Goal: Transaction & Acquisition: Purchase product/service

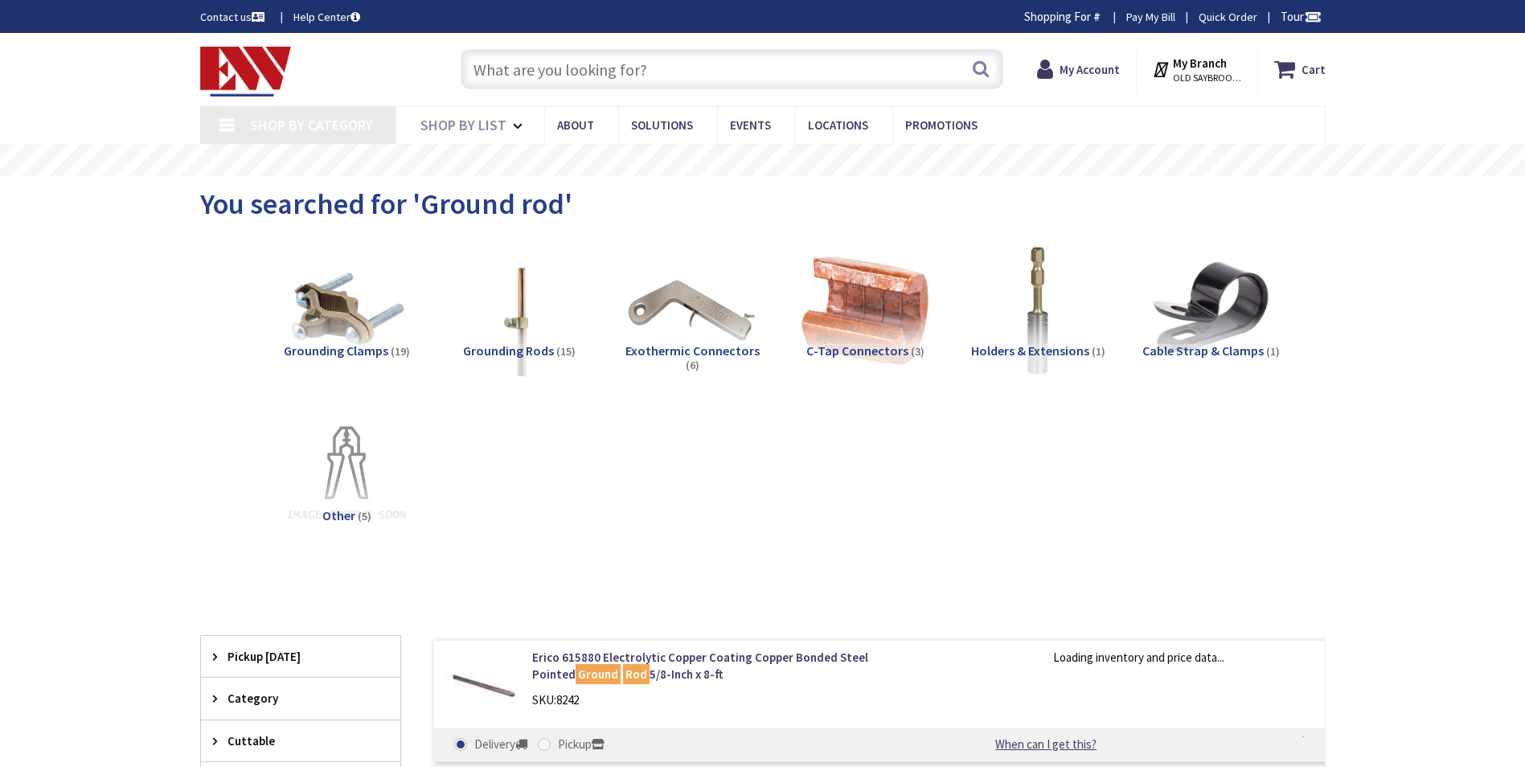
type input "[GEOGRAPHIC_DATA] Reflecting Pool, [STREET_ADDRESS][US_STATE]"
click at [638, 65] on input "text" at bounding box center [732, 69] width 543 height 40
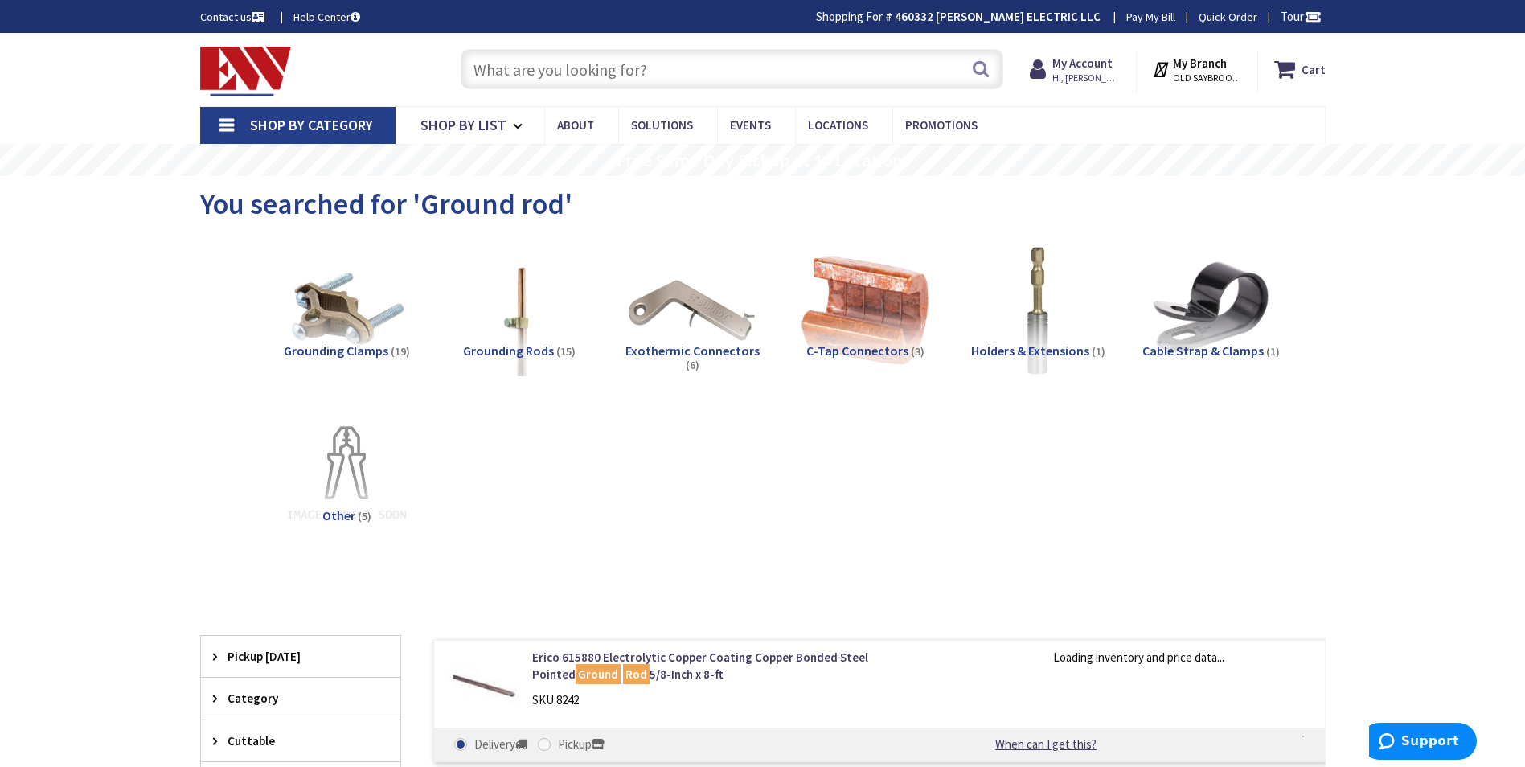
type input "$"
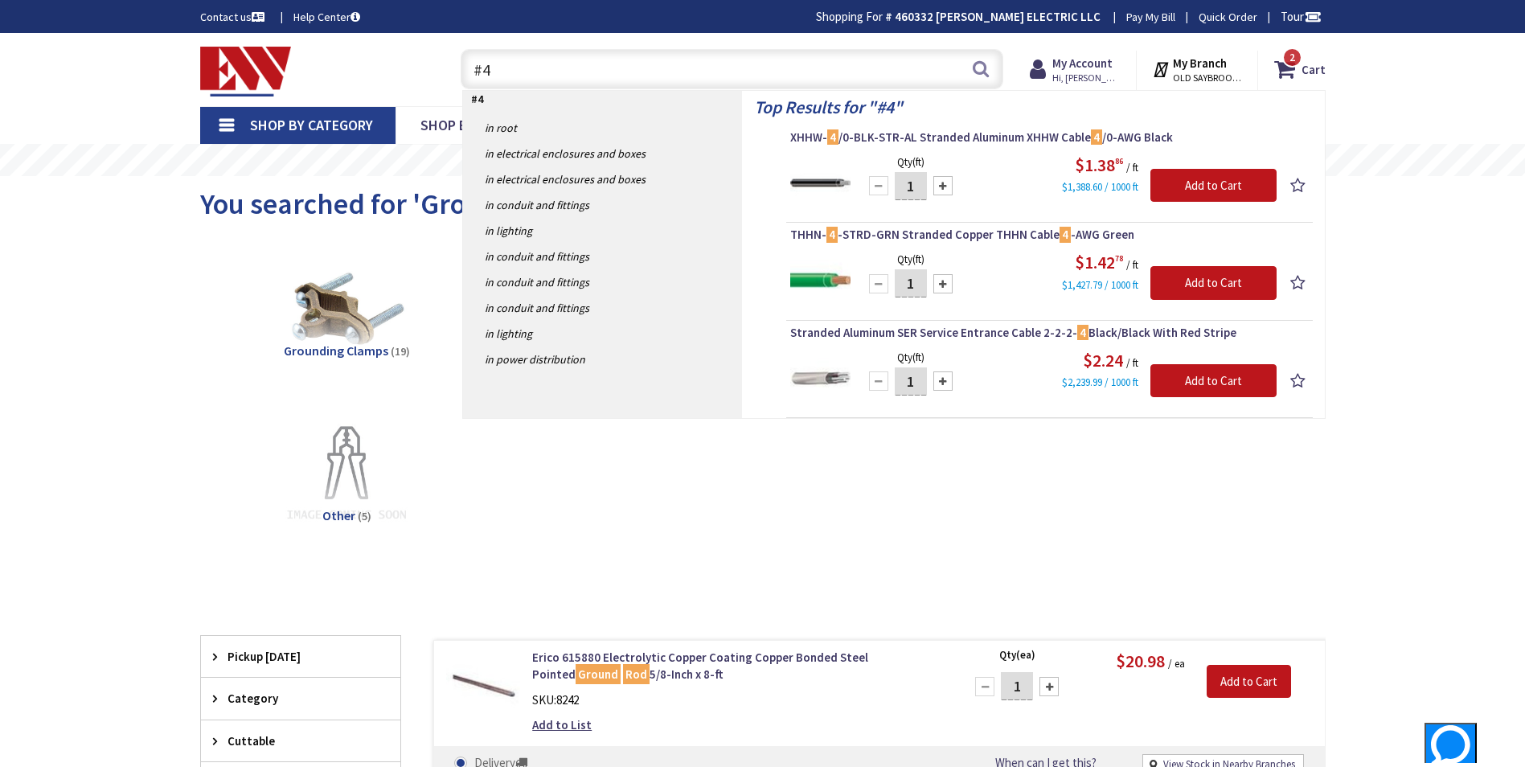
click at [518, 72] on input "#4" at bounding box center [732, 69] width 543 height 40
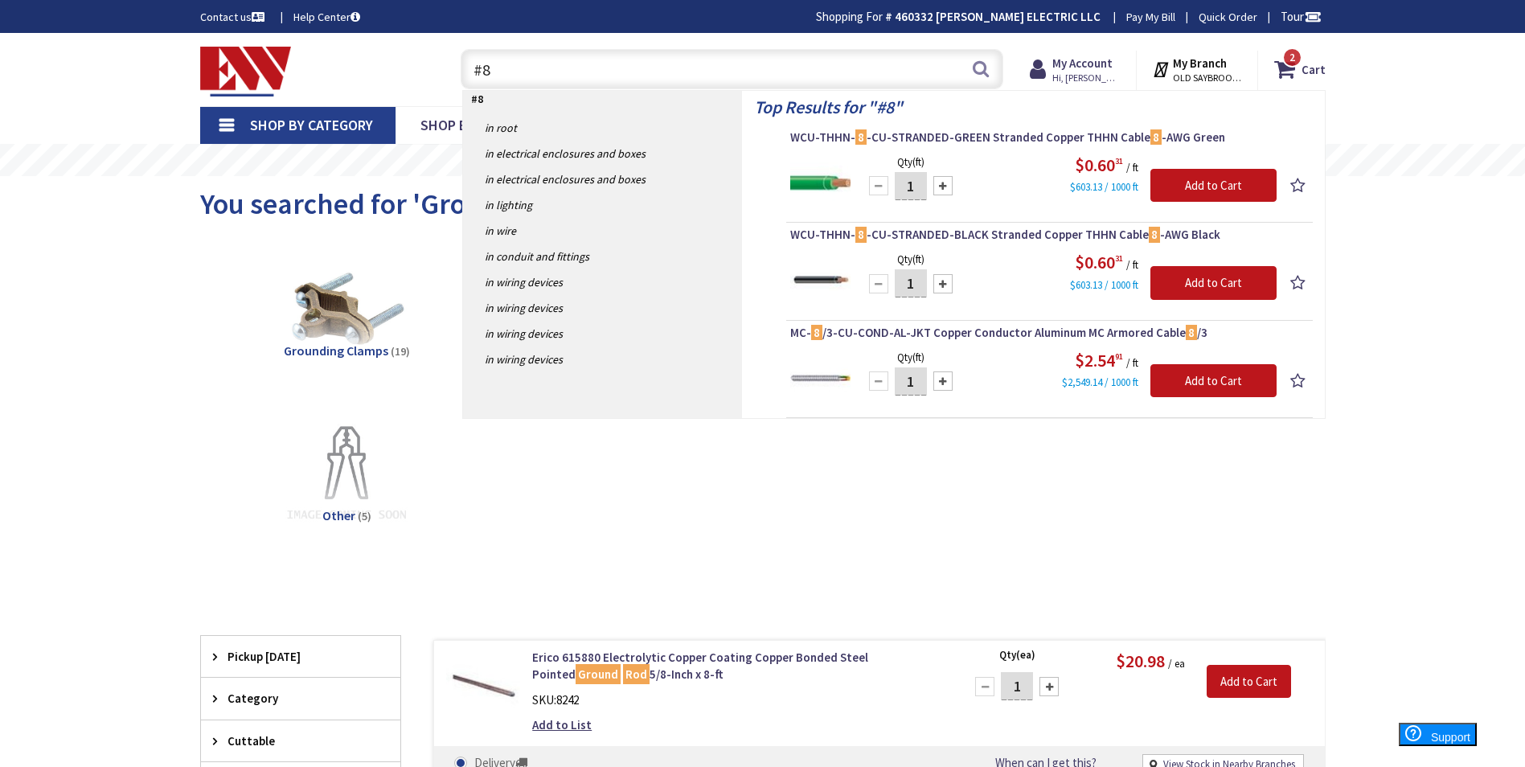
click at [500, 72] on input "#8" at bounding box center [732, 69] width 543 height 40
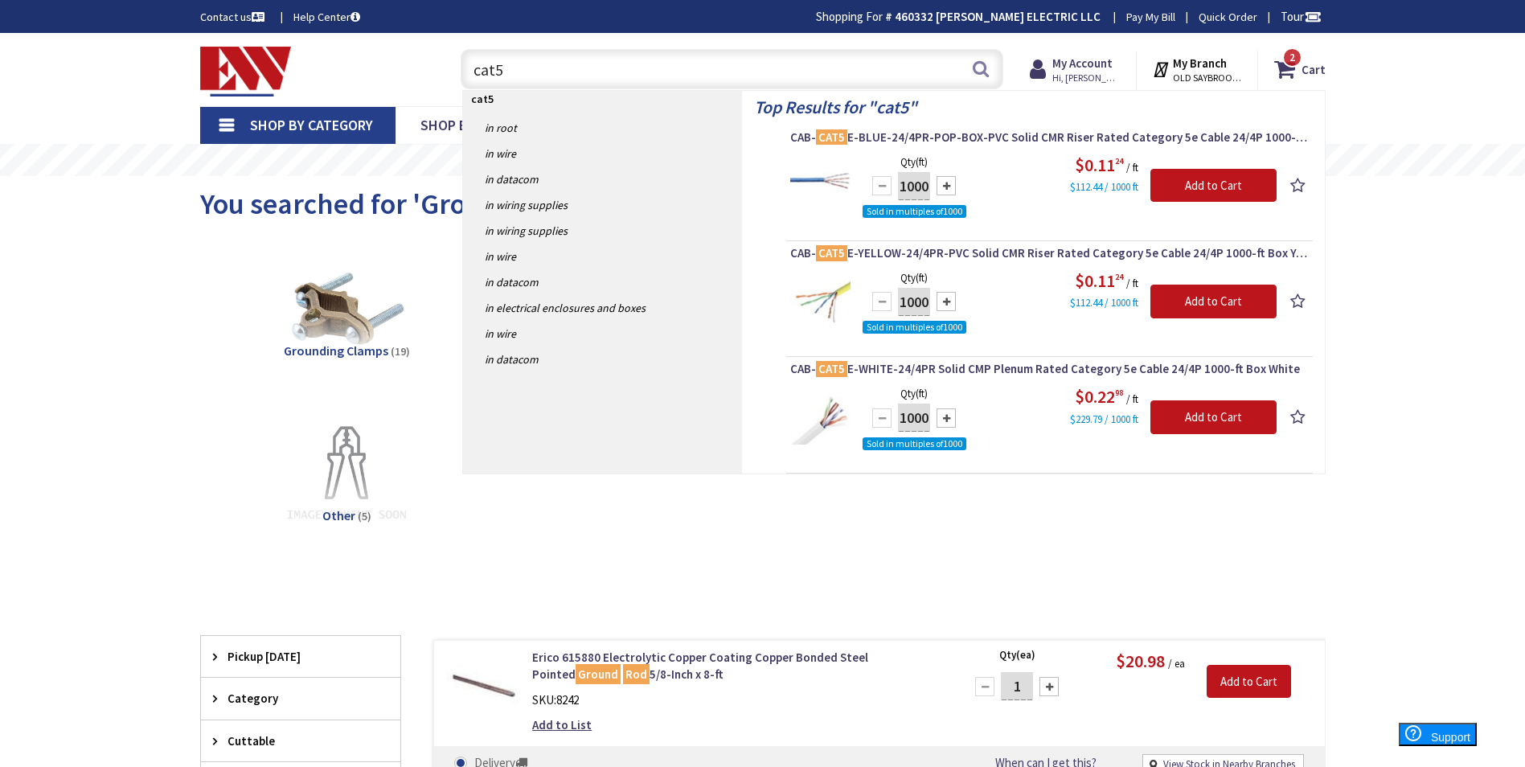
click at [574, 79] on input "cat5" at bounding box center [732, 69] width 543 height 40
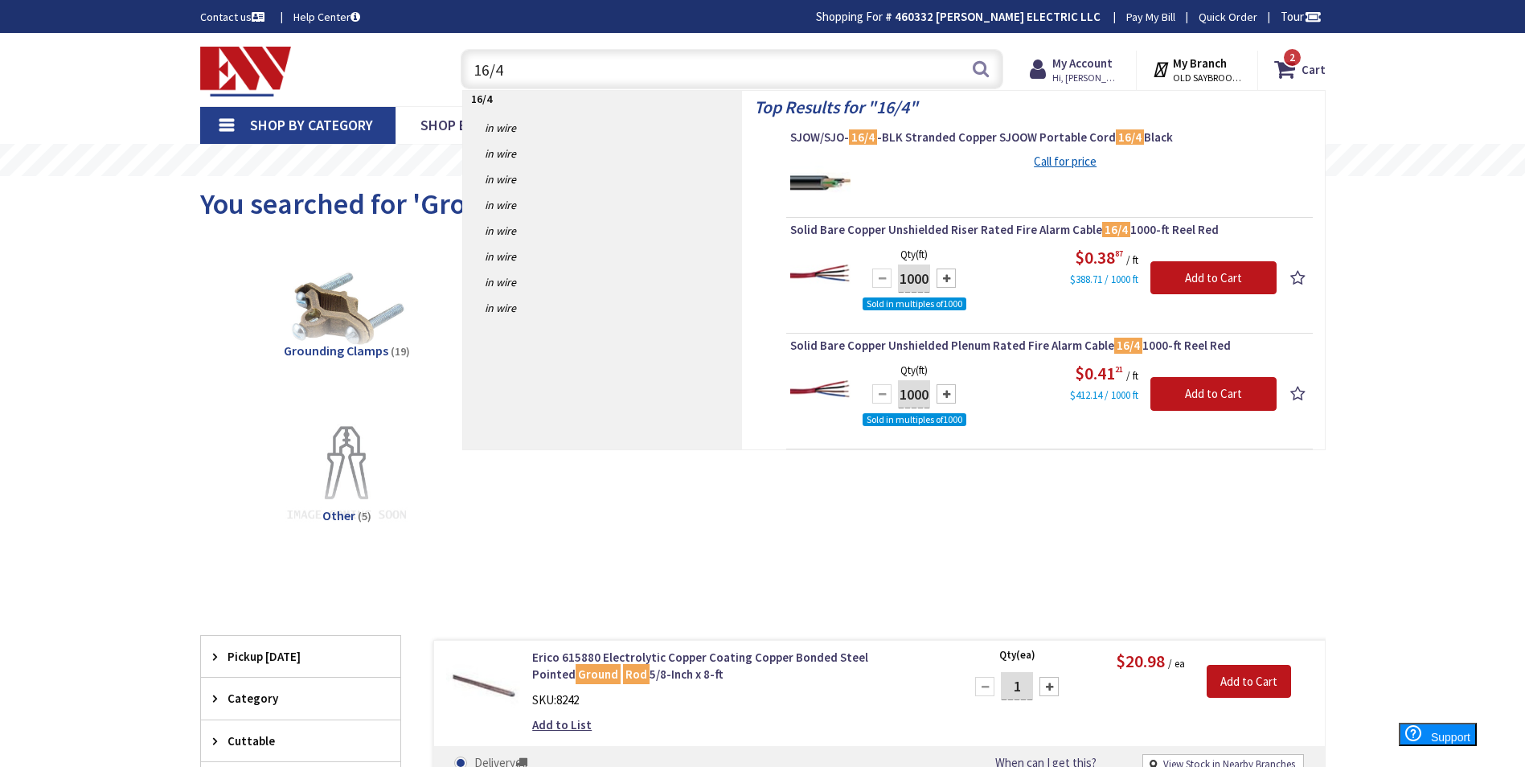
type input "16/4"
click at [1090, 50] on div "2 2 items Cart My Cart 2 Close 2 items Cart Subtotal $192.90 Go to Checkout" at bounding box center [1194, 68] width 288 height 50
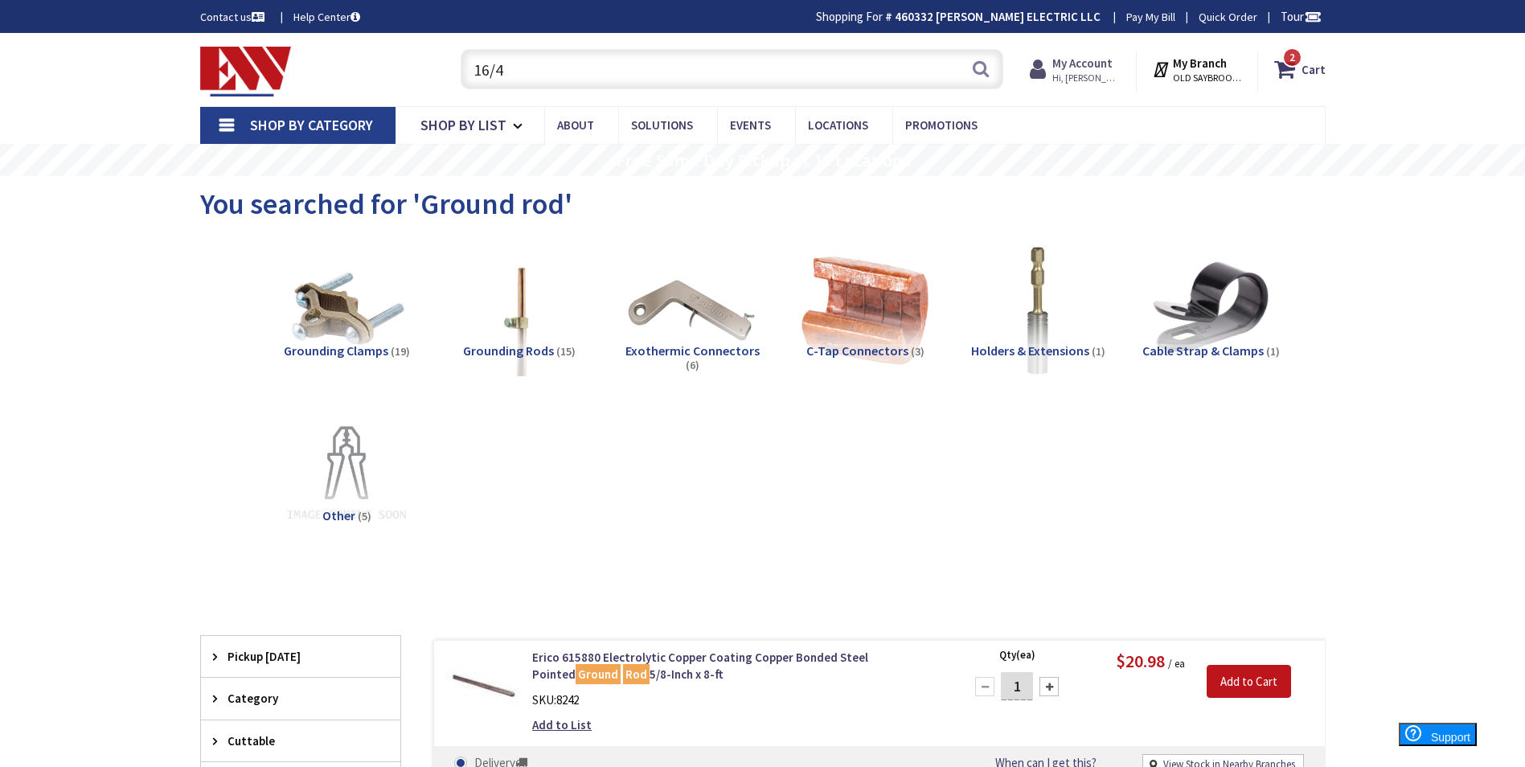
click at [1091, 64] on strong "My Account" at bounding box center [1082, 62] width 60 height 15
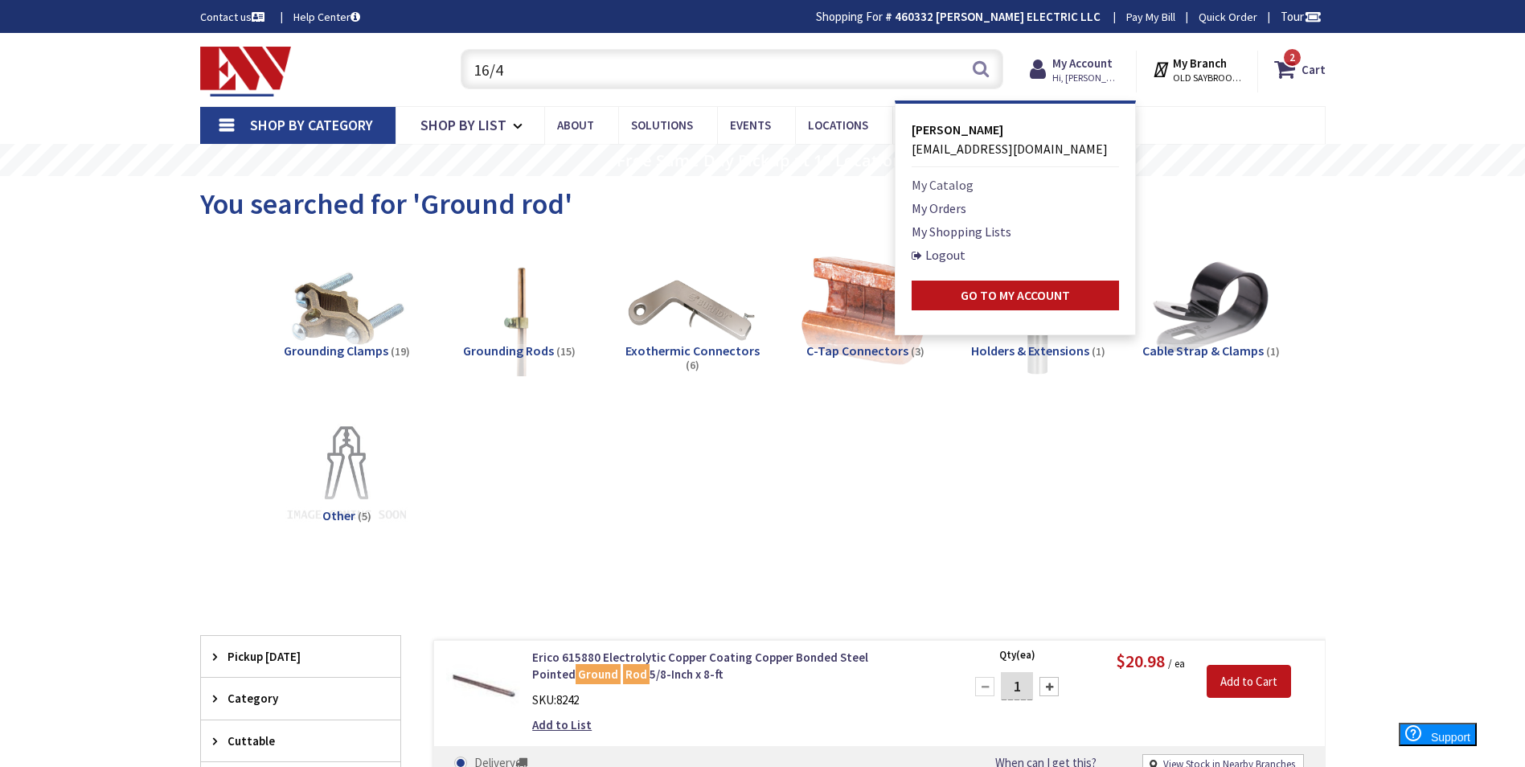
click at [959, 187] on link "My Catalog" at bounding box center [943, 184] width 62 height 19
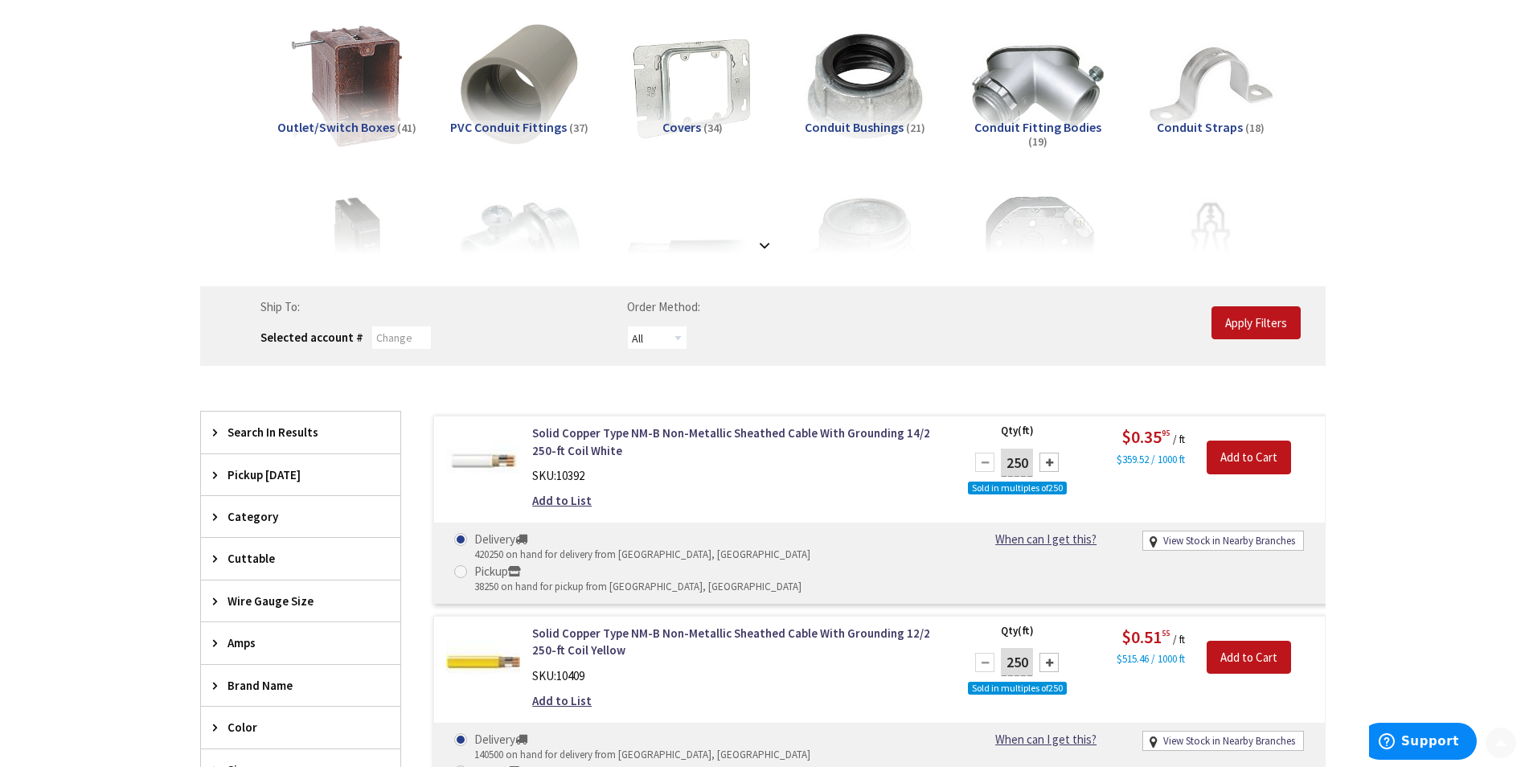
scroll to position [241, 0]
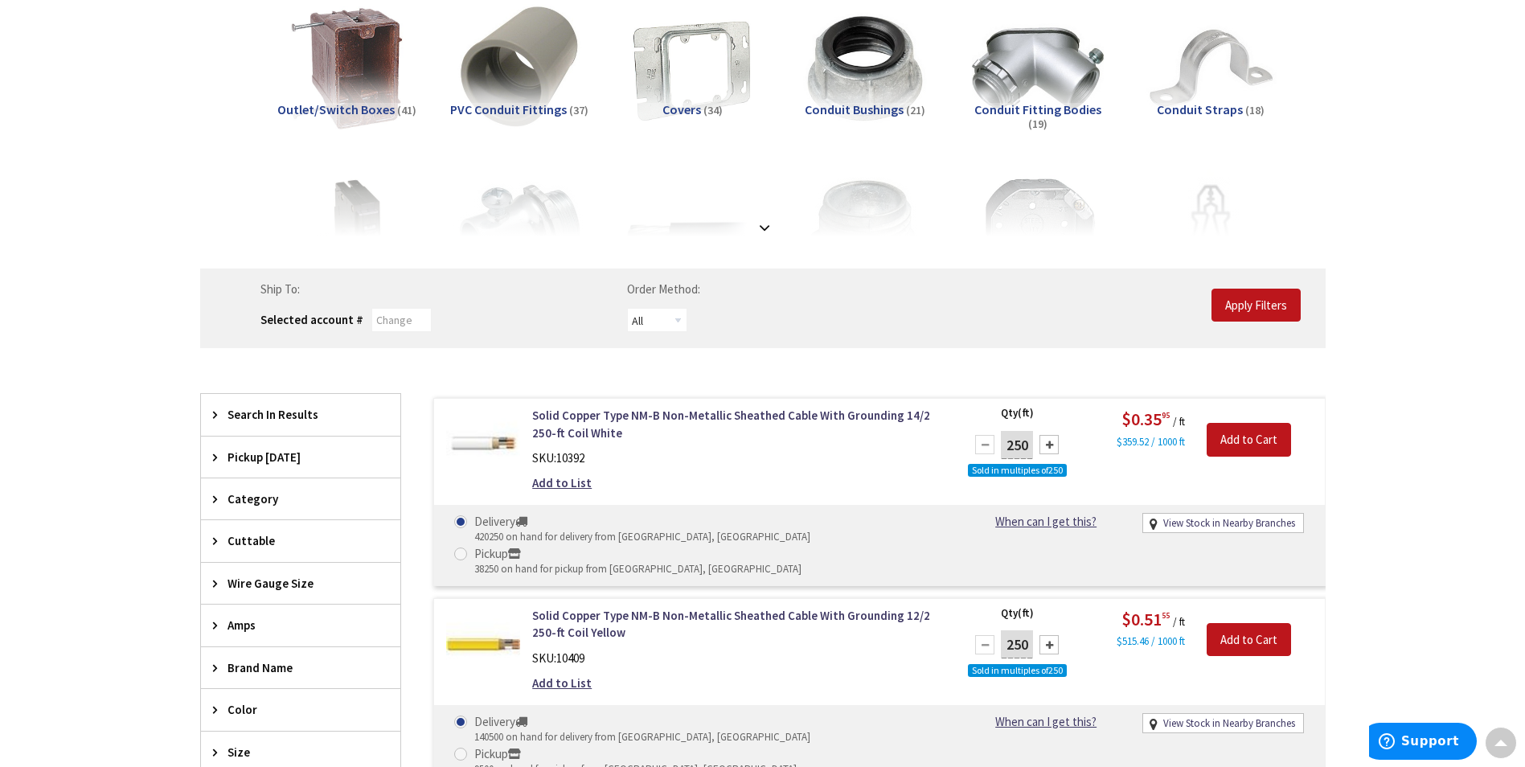
click at [239, 626] on span "Amps" at bounding box center [293, 625] width 131 height 17
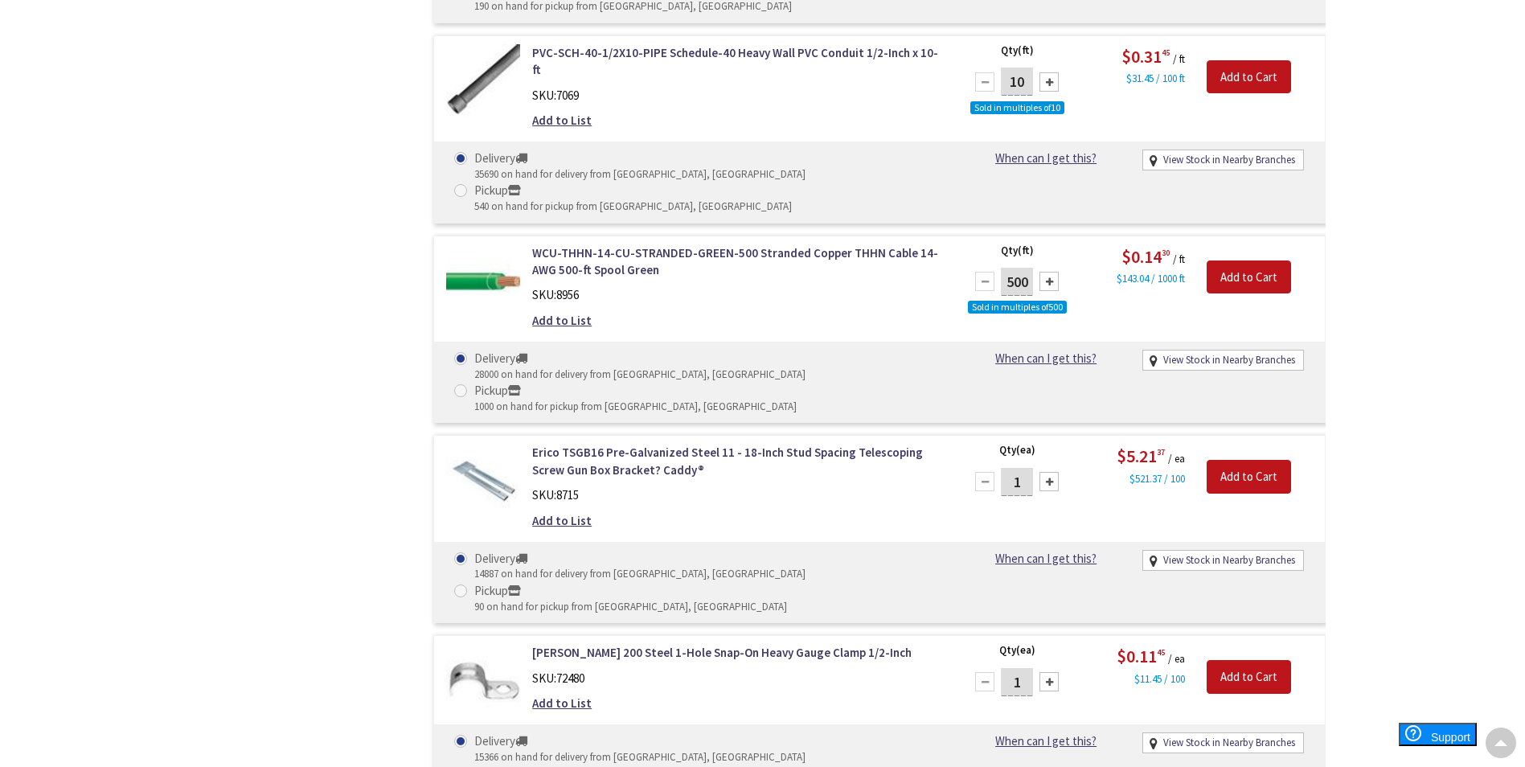
scroll to position [0, 0]
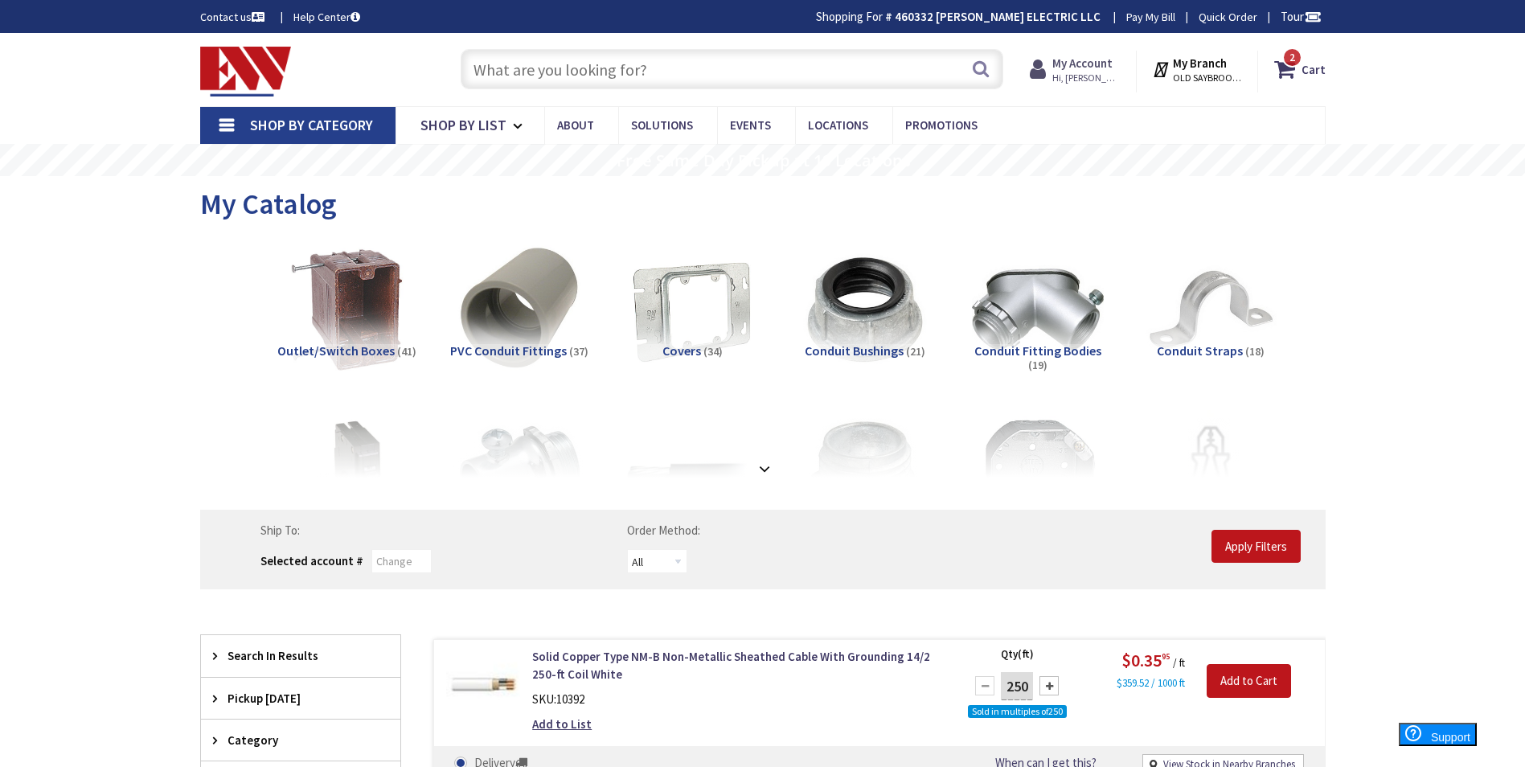
click at [1092, 68] on strong "My Account" at bounding box center [1082, 62] width 60 height 15
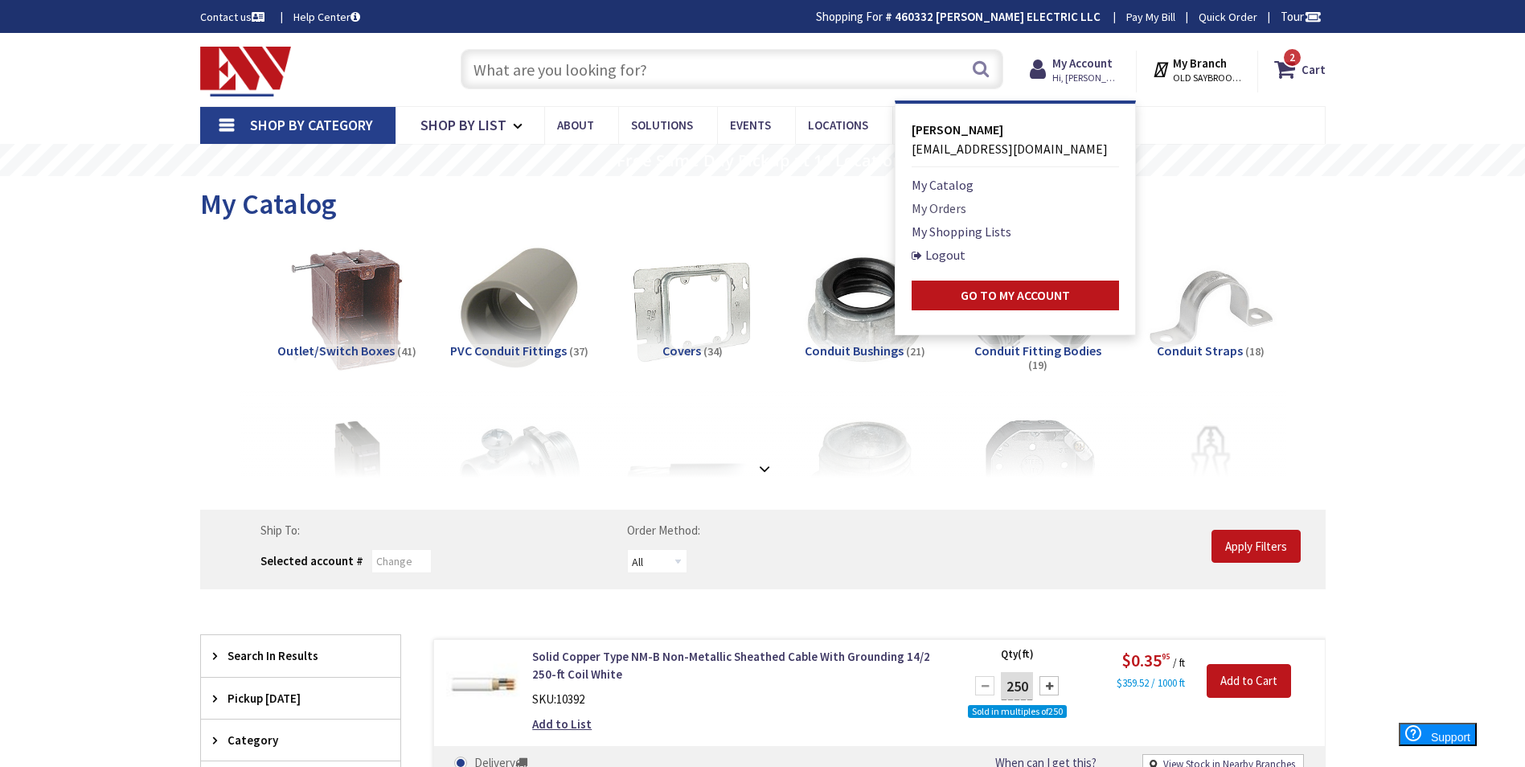
click at [950, 215] on link "My Orders" at bounding box center [939, 208] width 55 height 19
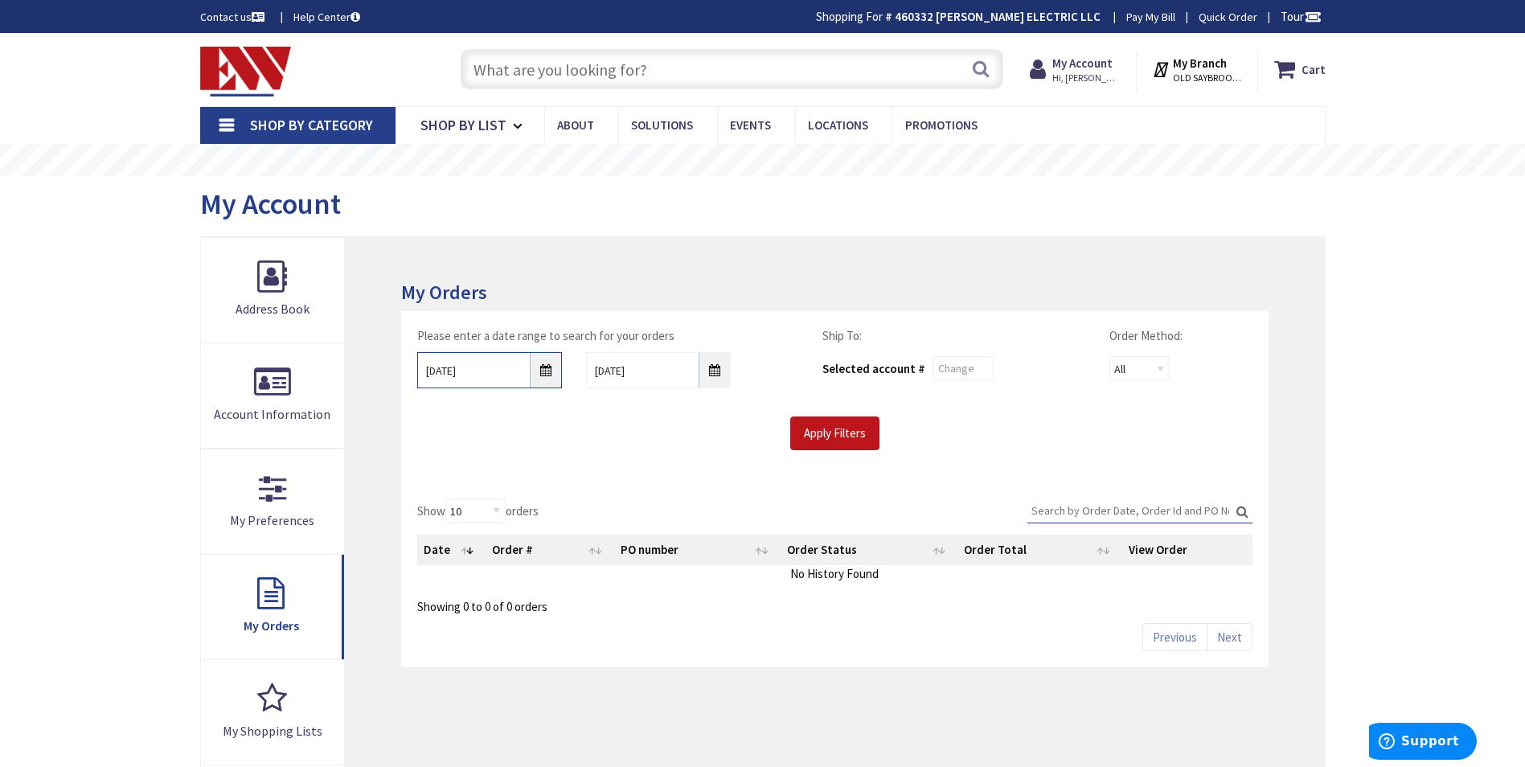
click at [545, 375] on input "8/28/2025" at bounding box center [489, 370] width 145 height 36
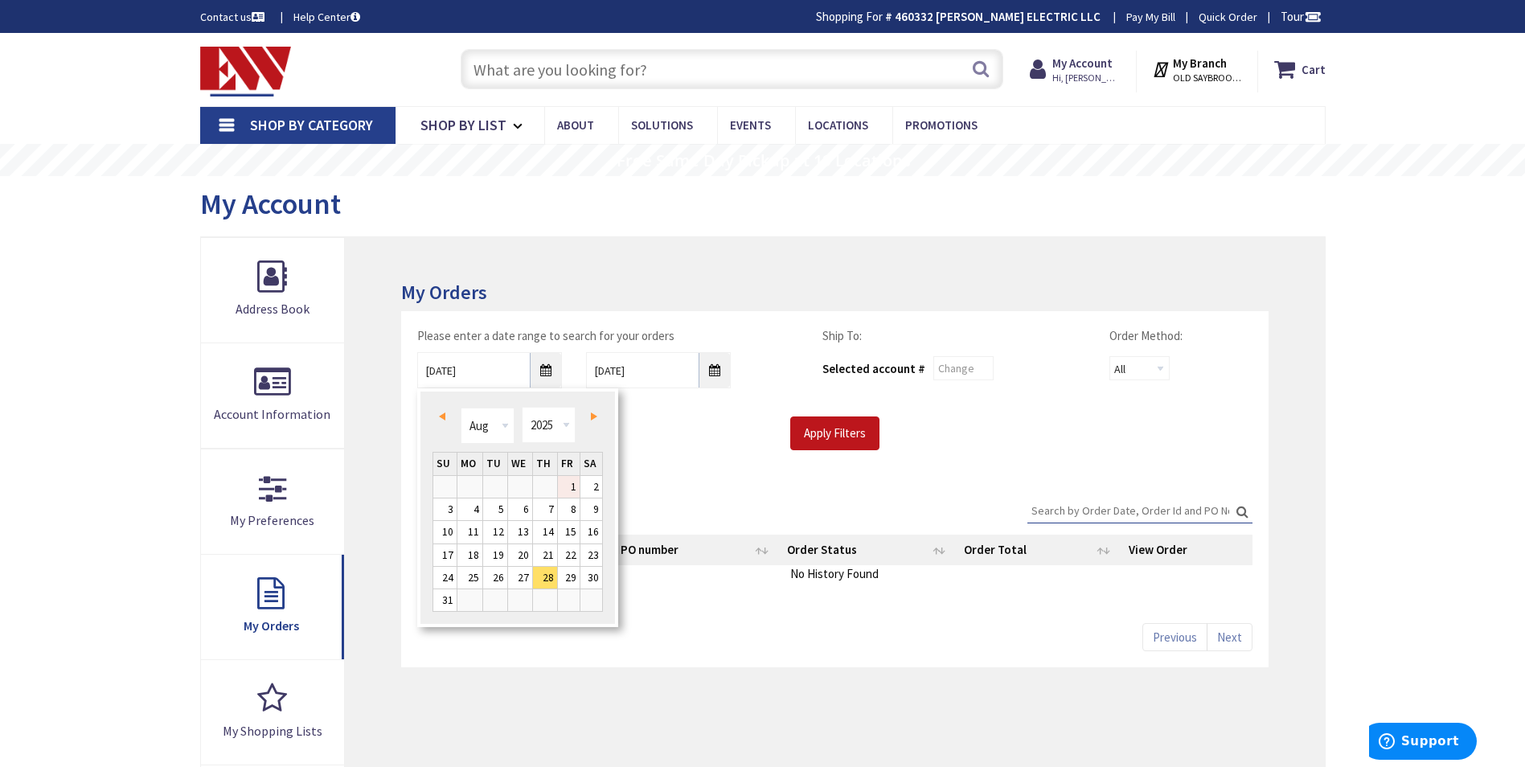
click at [575, 487] on link "1" at bounding box center [569, 487] width 22 height 22
type input "08/01/2025"
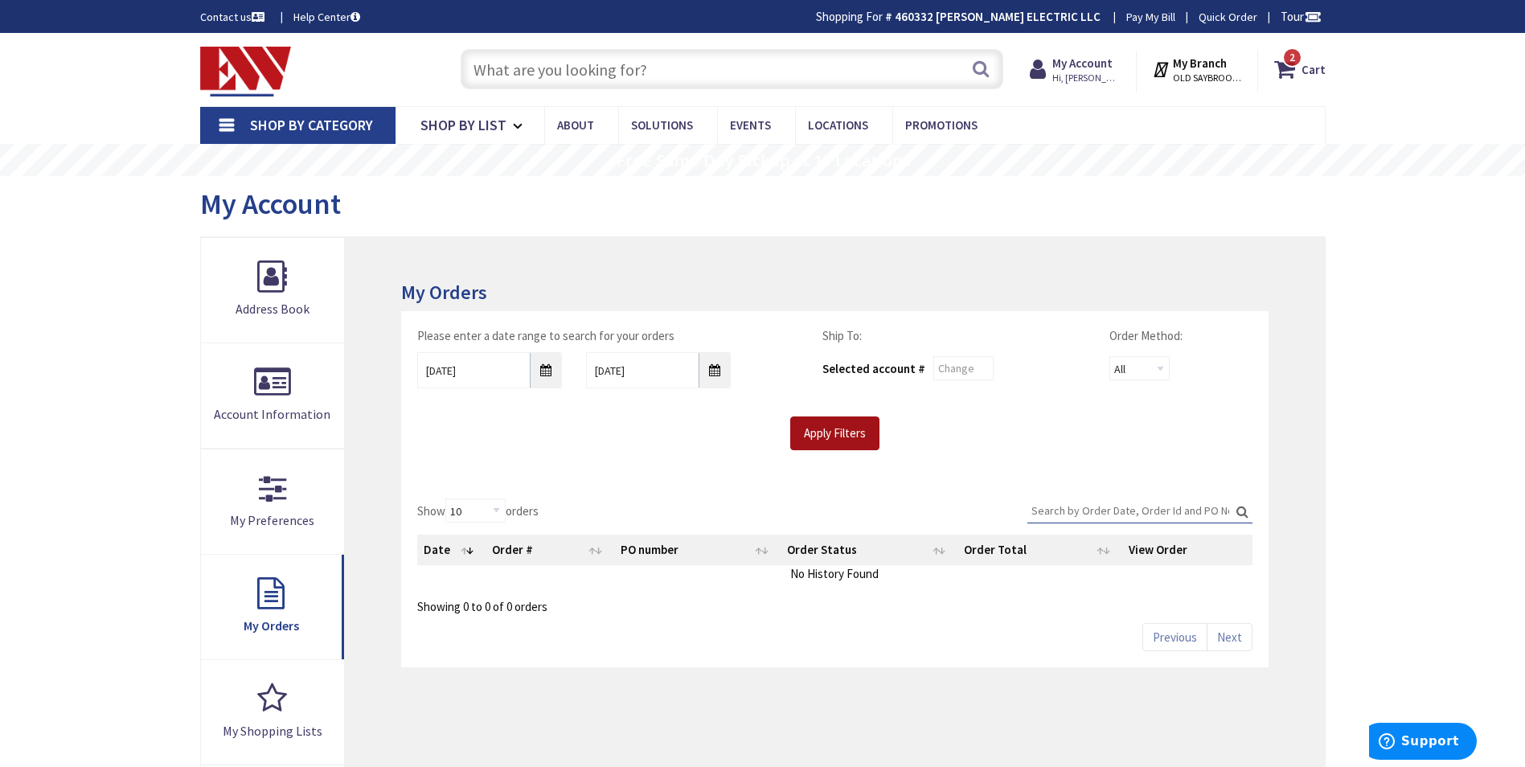
click at [812, 444] on input "Apply Filters" at bounding box center [834, 433] width 89 height 34
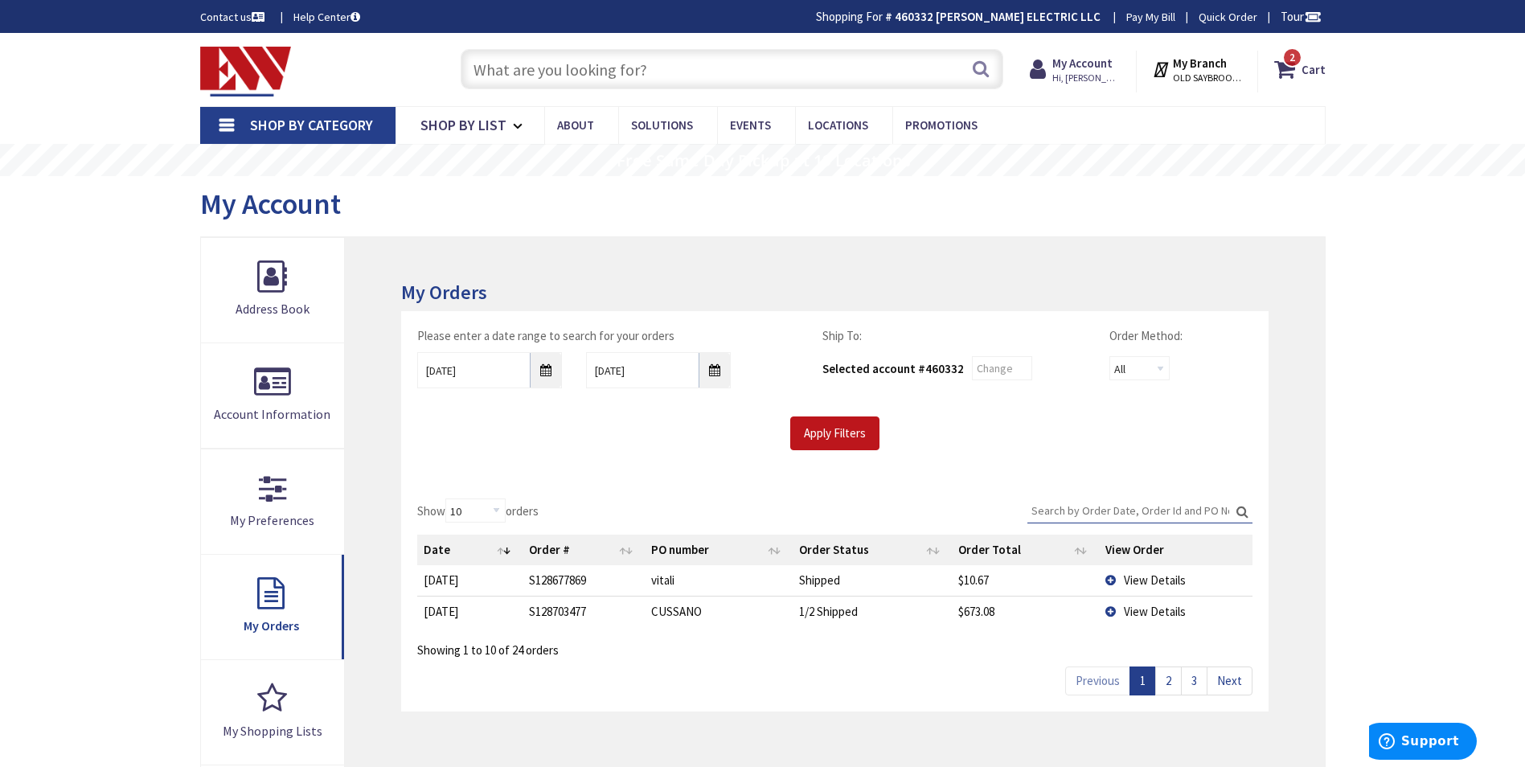
click at [1173, 686] on link "2" at bounding box center [1168, 681] width 27 height 28
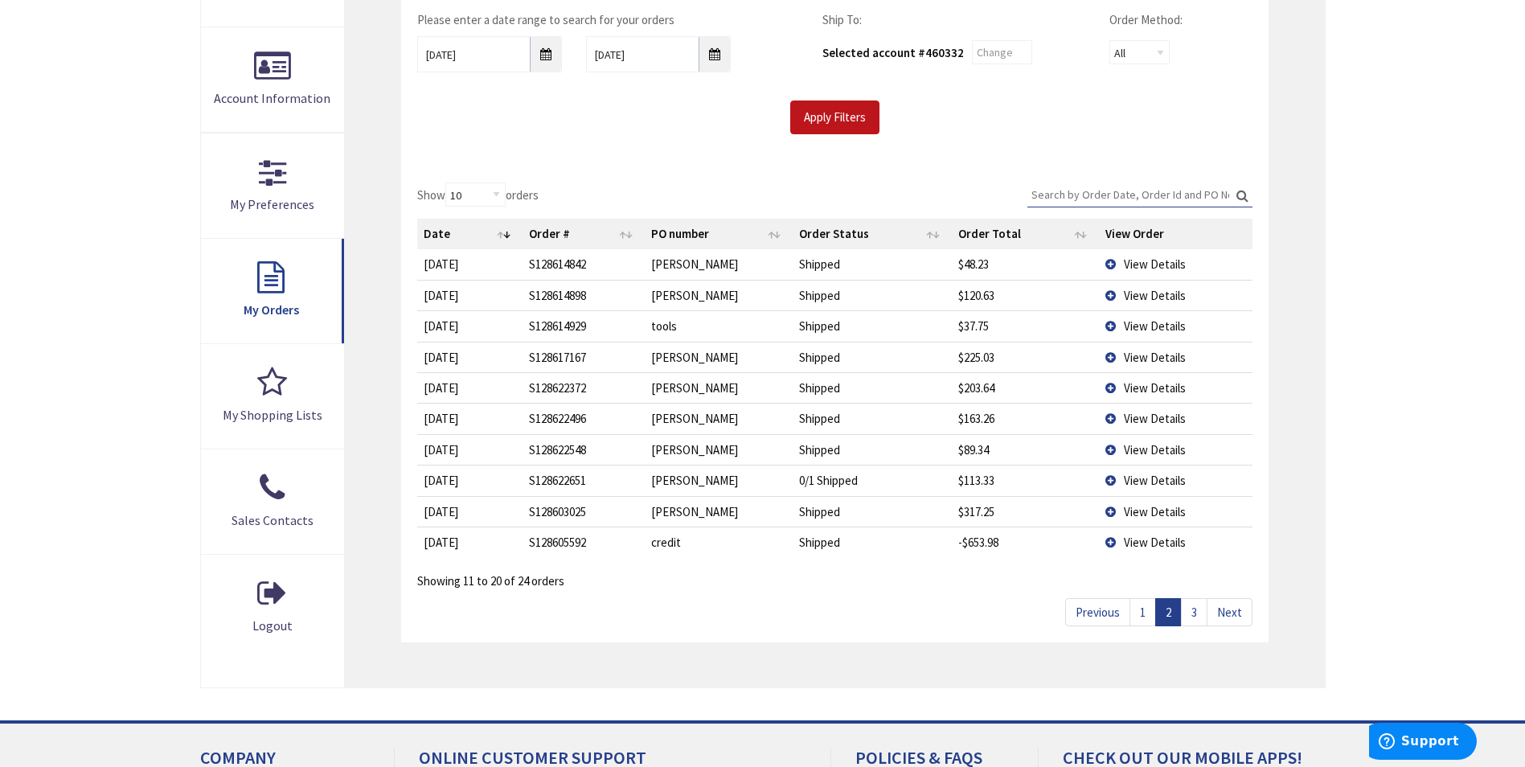
scroll to position [322, 0]
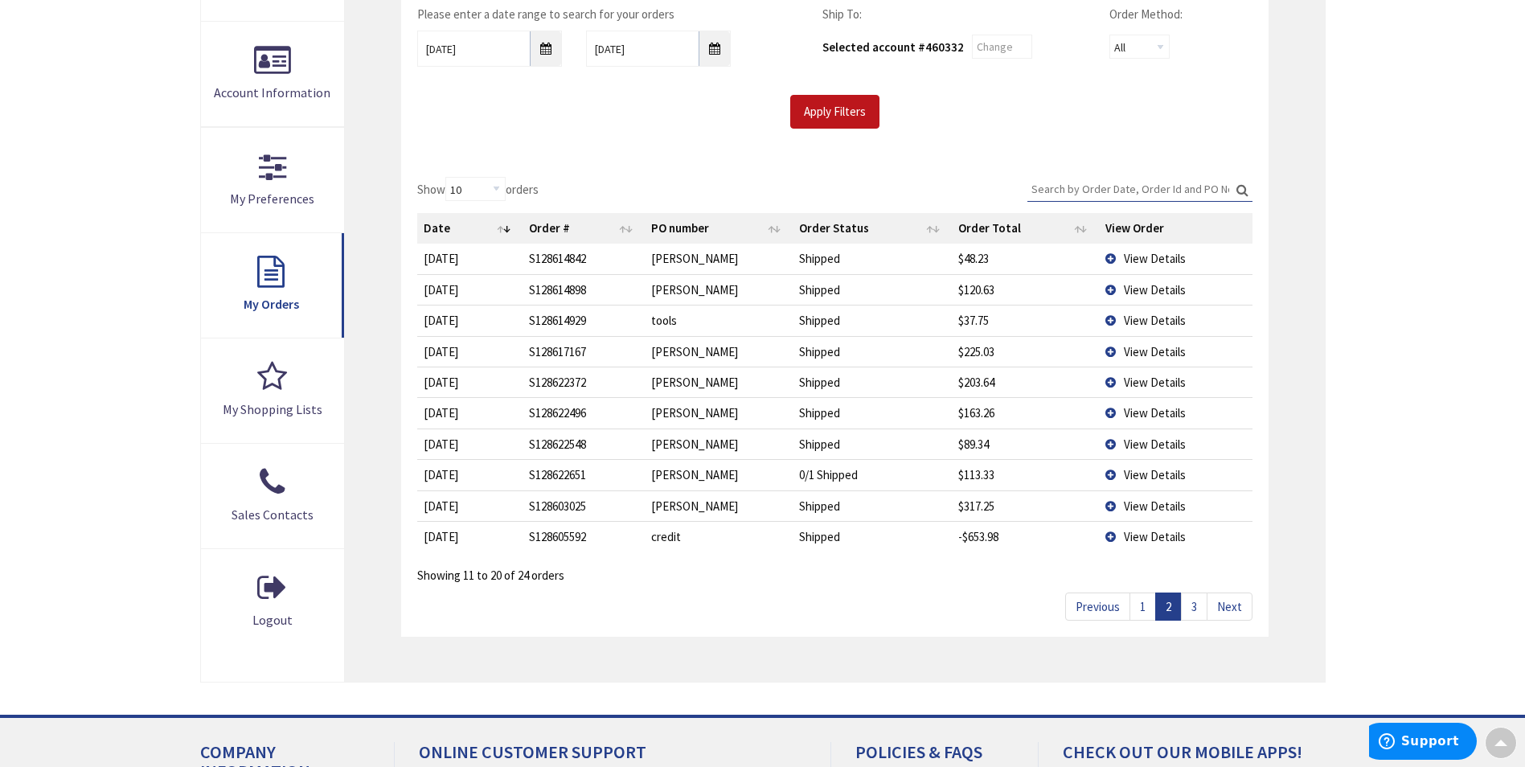
click at [1194, 612] on link "3" at bounding box center [1194, 607] width 27 height 28
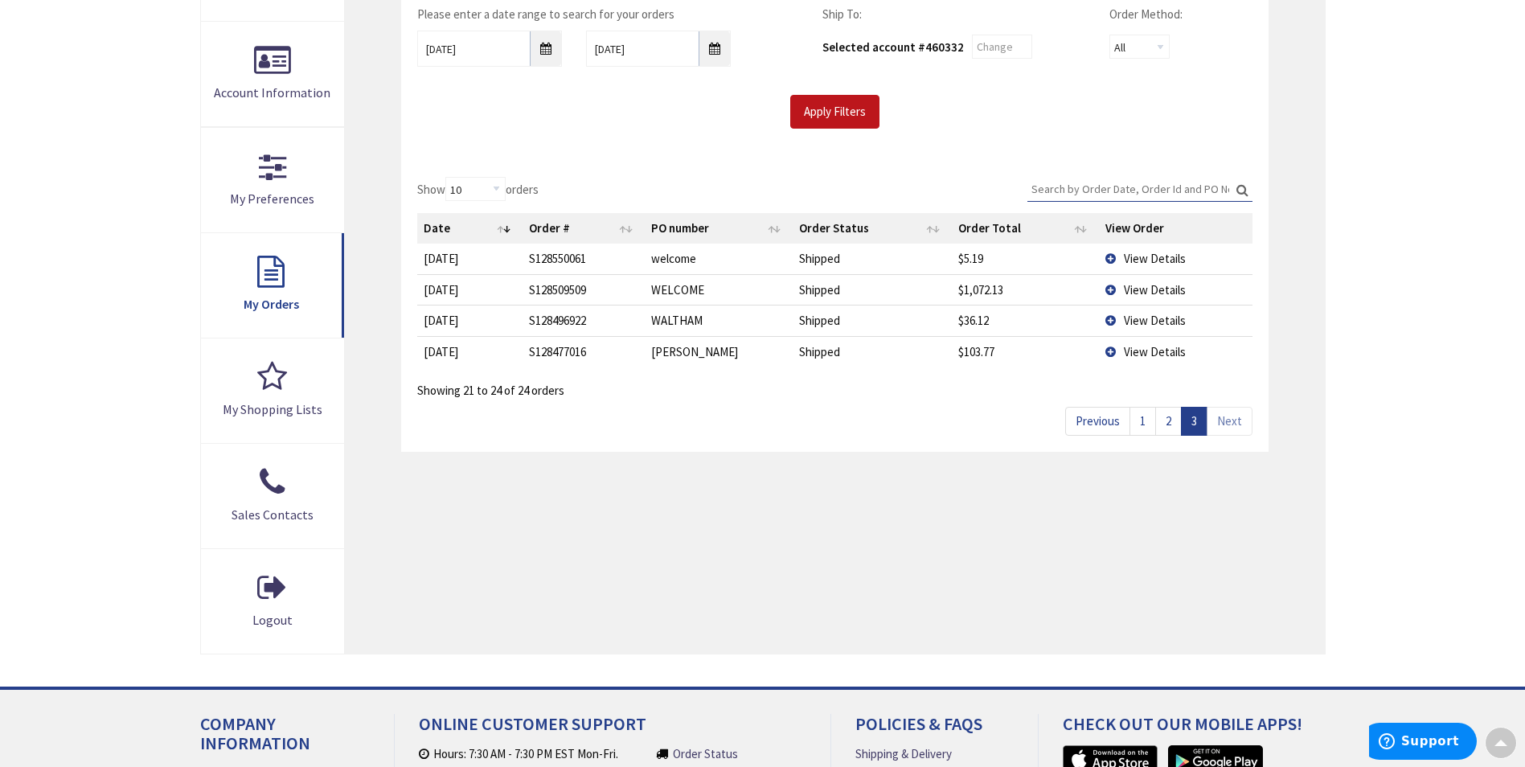
click at [1151, 296] on span "View Details" at bounding box center [1155, 289] width 62 height 15
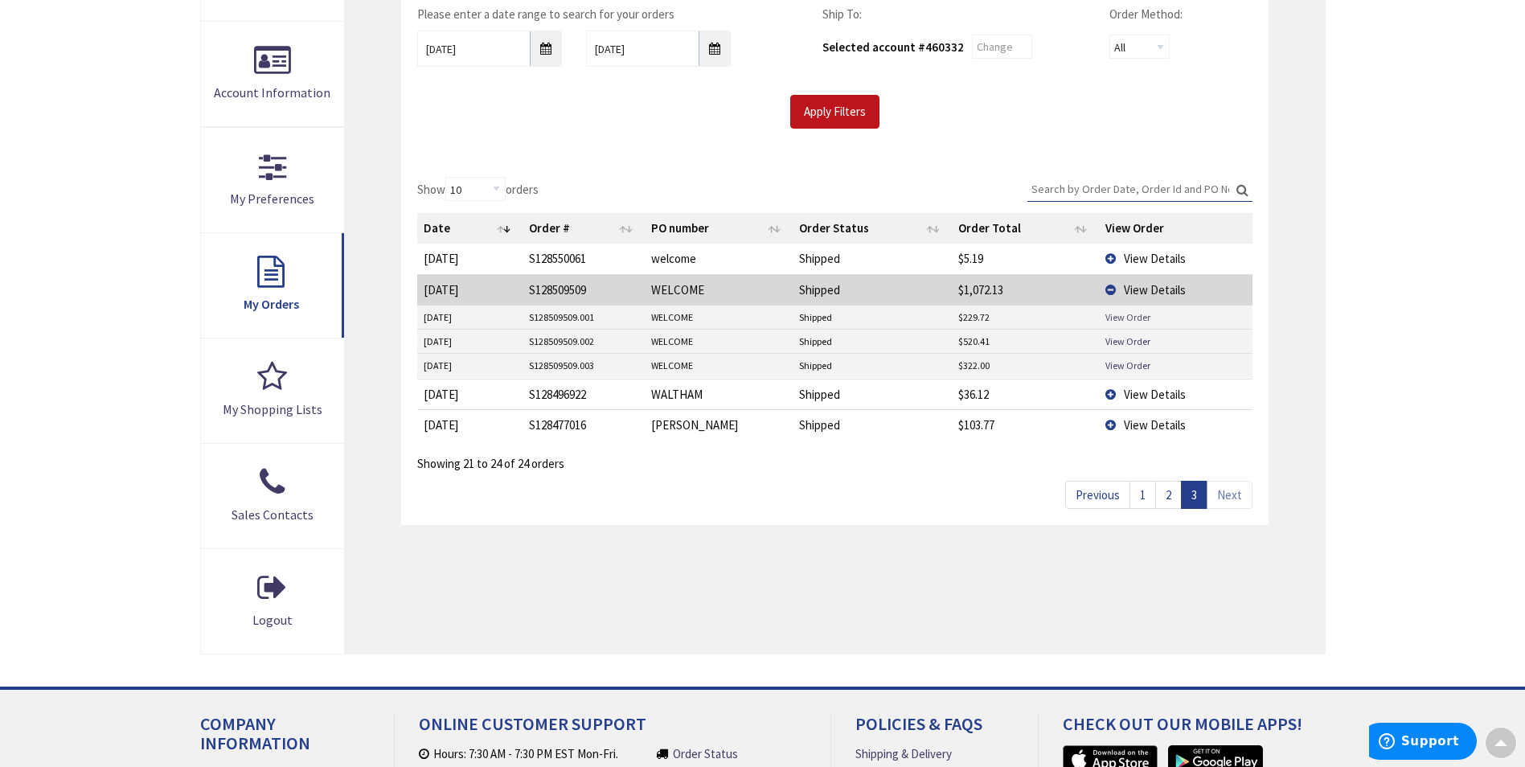
click at [1132, 322] on link "View Order" at bounding box center [1128, 317] width 45 height 14
click at [1134, 351] on td "View Order" at bounding box center [1175, 342] width 153 height 24
click at [1134, 340] on link "View Order" at bounding box center [1128, 341] width 45 height 14
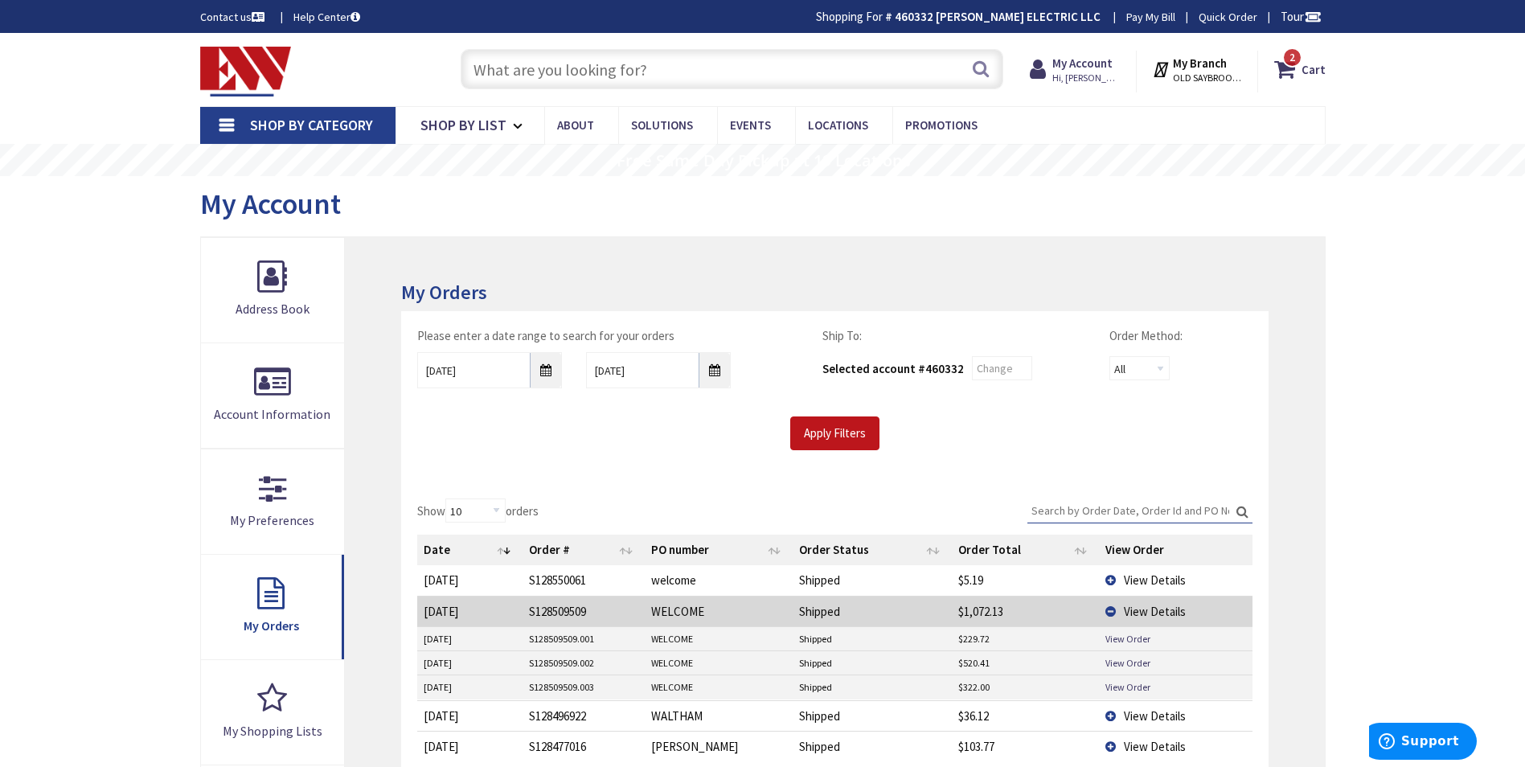
click at [582, 72] on input "text" at bounding box center [732, 69] width 543 height 40
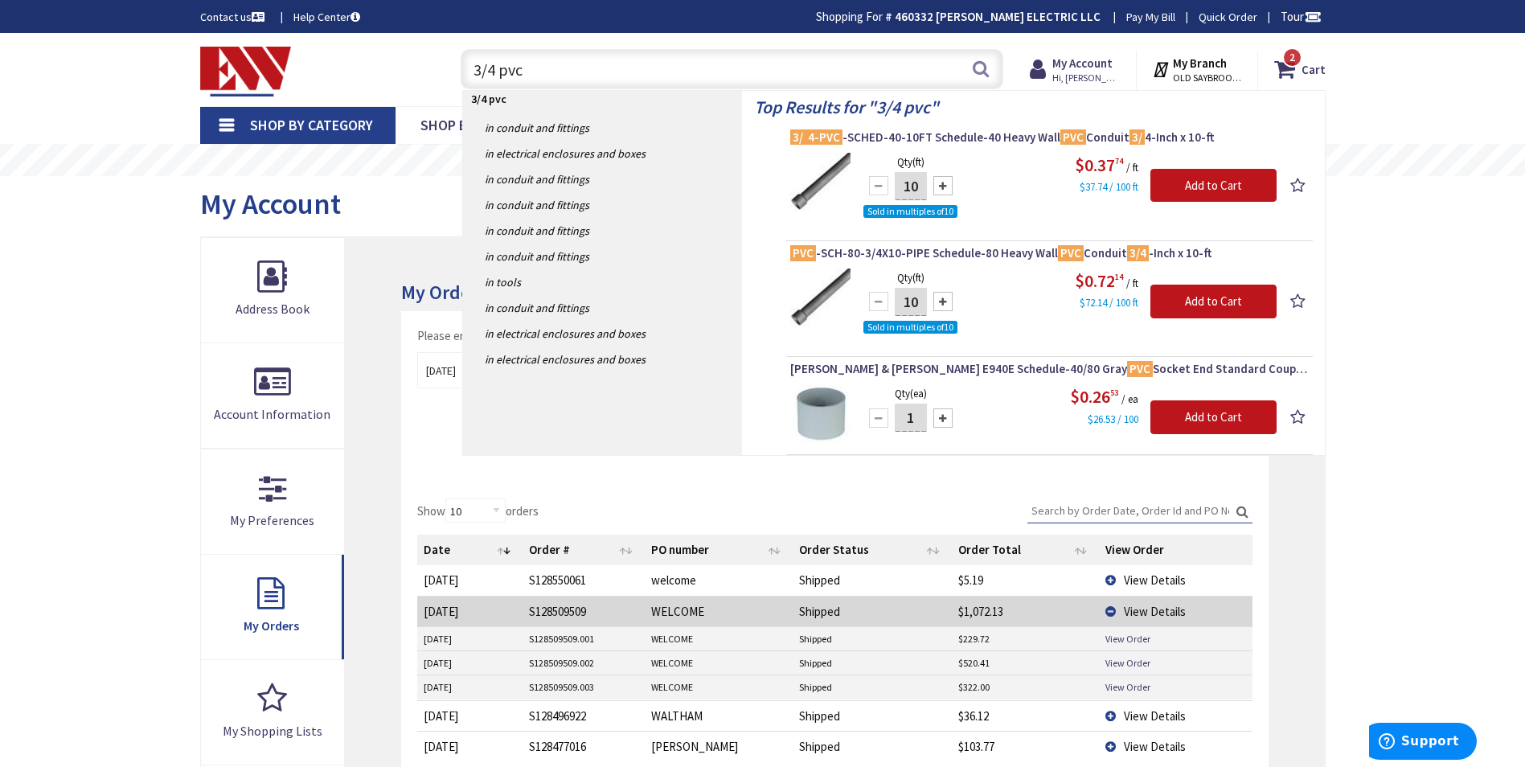
click at [562, 82] on input "3/4 pvc" at bounding box center [732, 69] width 543 height 40
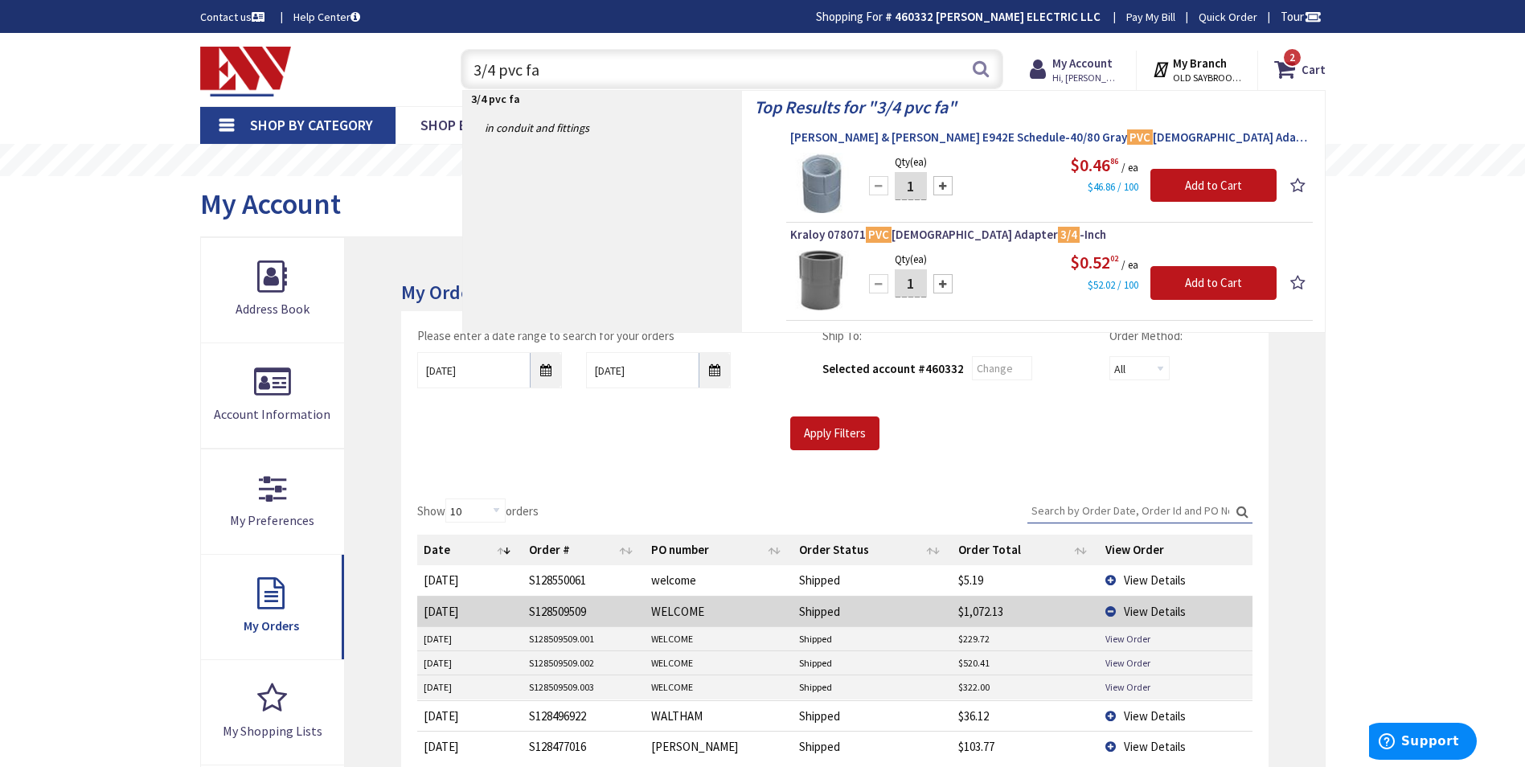
type input "3/4 pvc fa"
click at [977, 146] on link "Thomas & Betts E942E Schedule-40/80 Gray PVC Female Adapter 3/4 -Inch Carlon®" at bounding box center [1049, 138] width 519 height 19
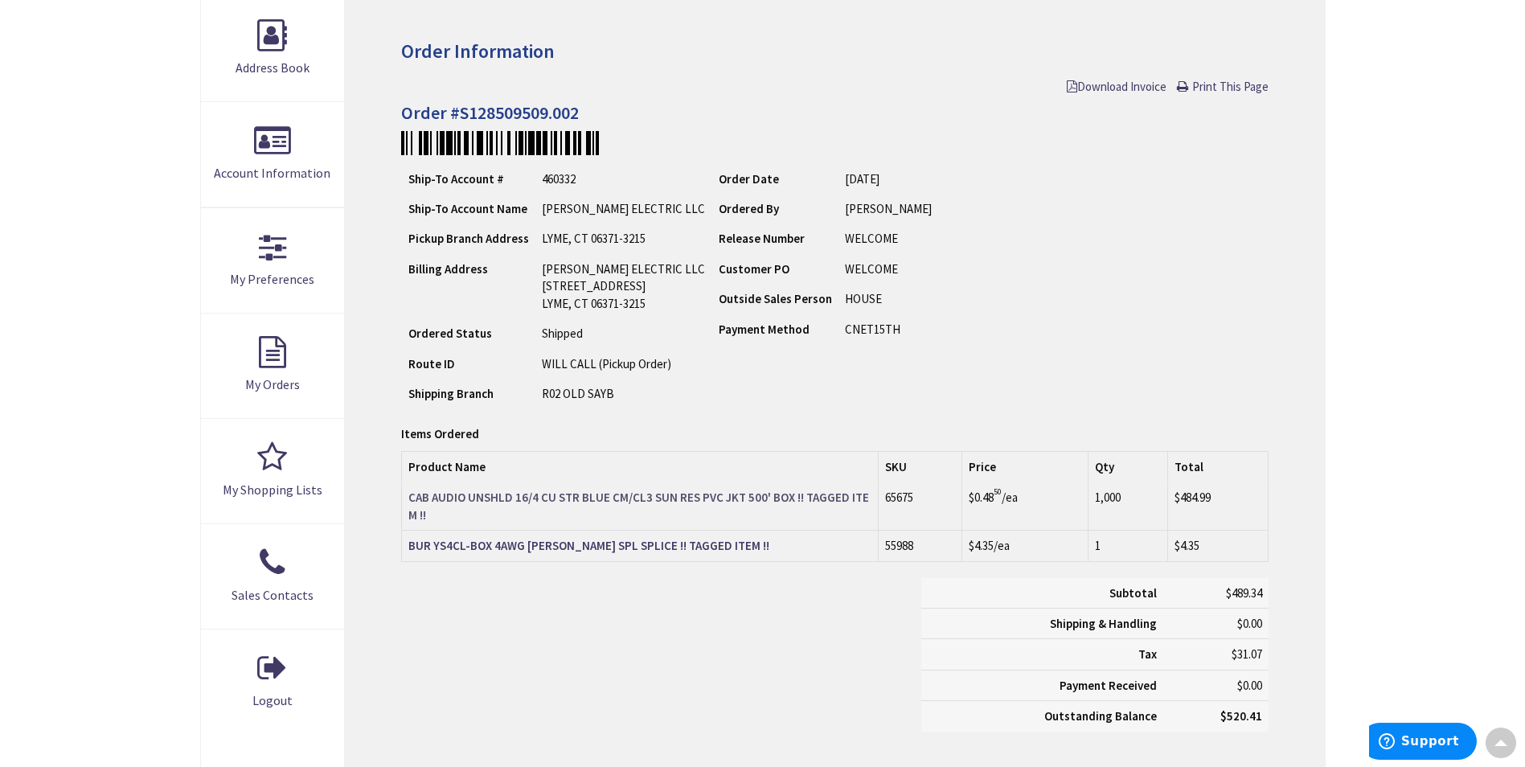
click at [759, 495] on strong "CAB AUDIO UNSHLD 16/4 CU STR BLUE CM/CL3 SUN RES PVC JKT 500' BOX !! TAGGED ITE…" at bounding box center [638, 506] width 461 height 32
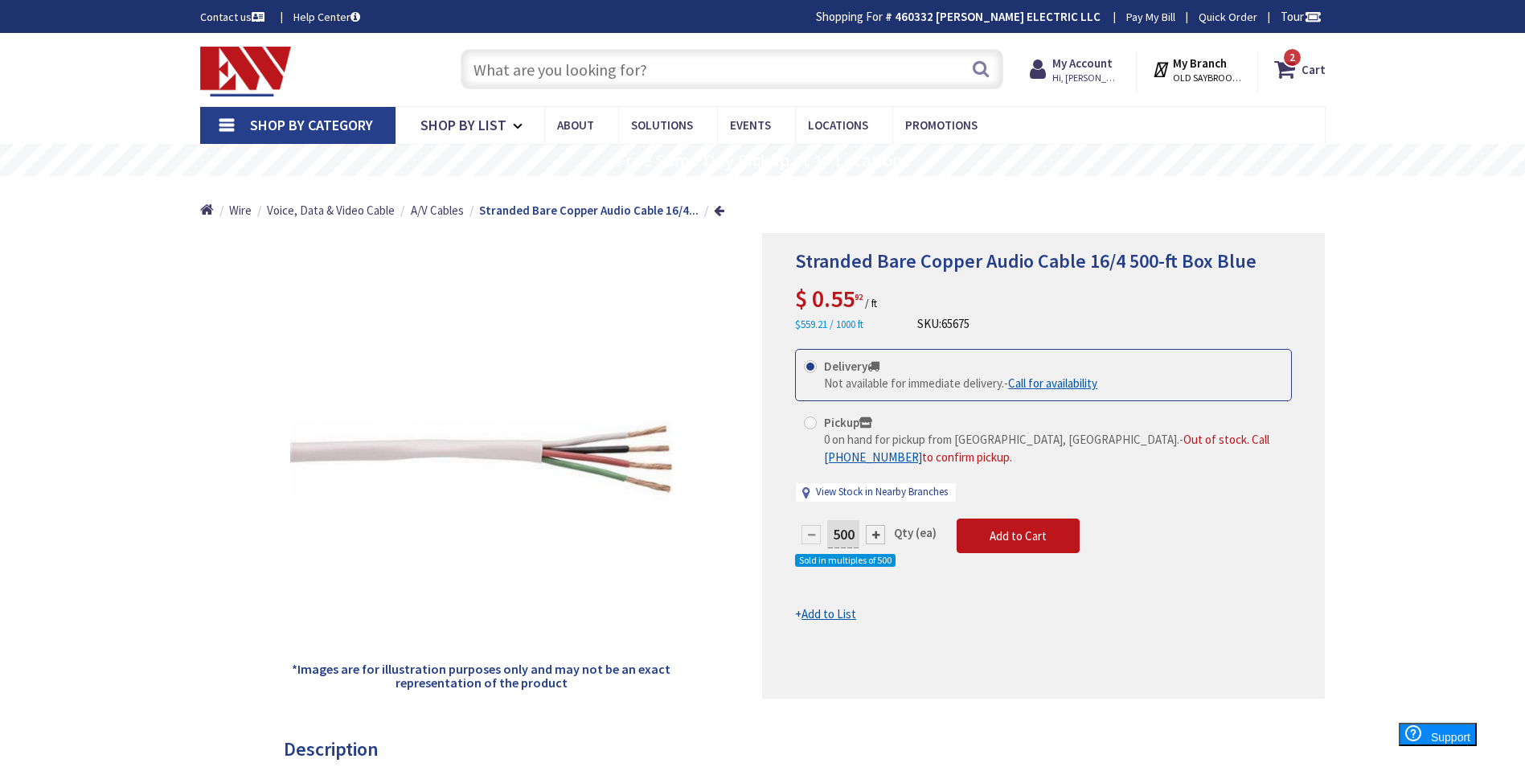
click at [613, 80] on input "text" at bounding box center [732, 69] width 543 height 40
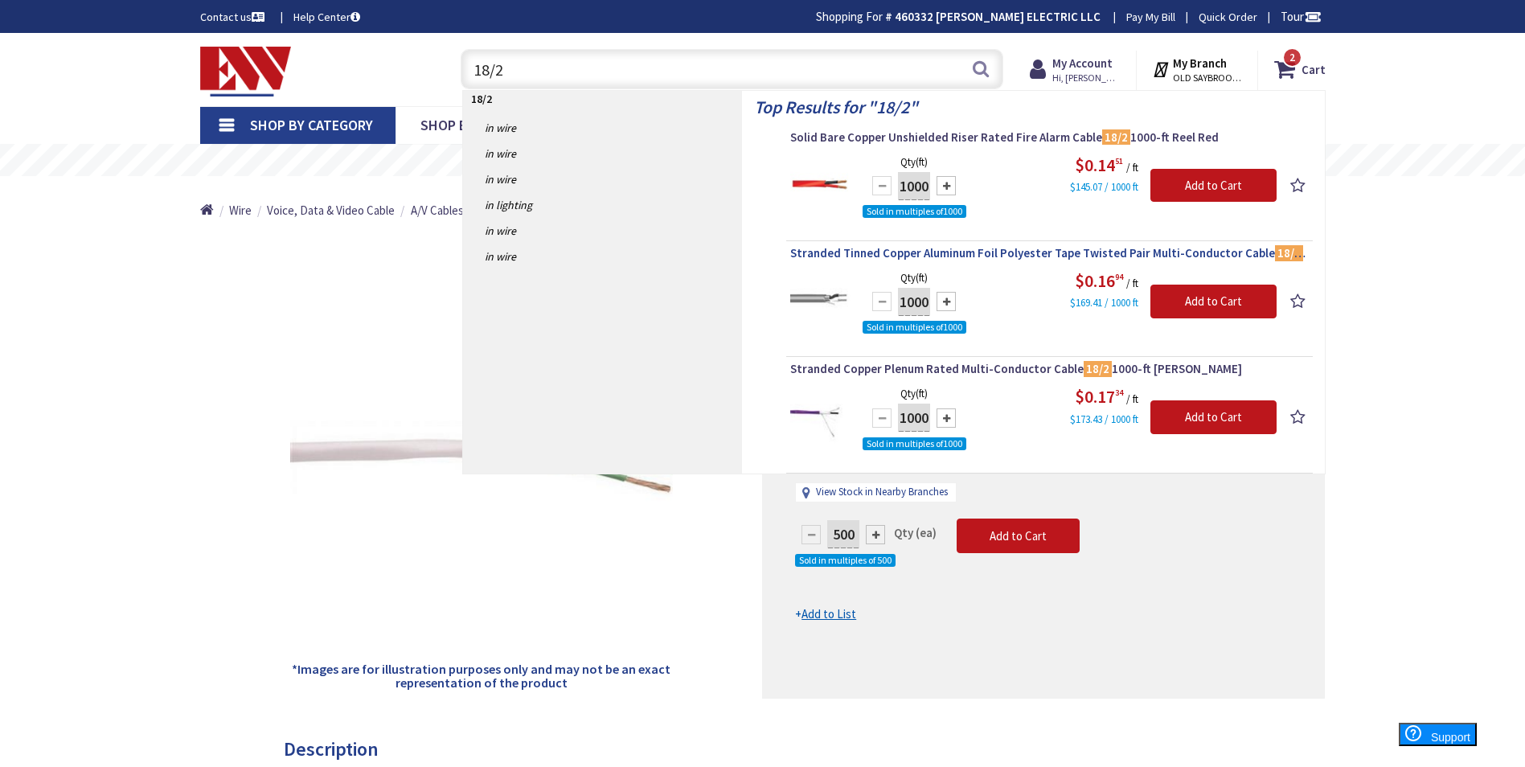
type input "18/2"
click at [835, 252] on span "Stranded Tinned Copper Aluminum Foil Polyester Tape Twisted Pair Multi-Conducto…" at bounding box center [1049, 253] width 519 height 16
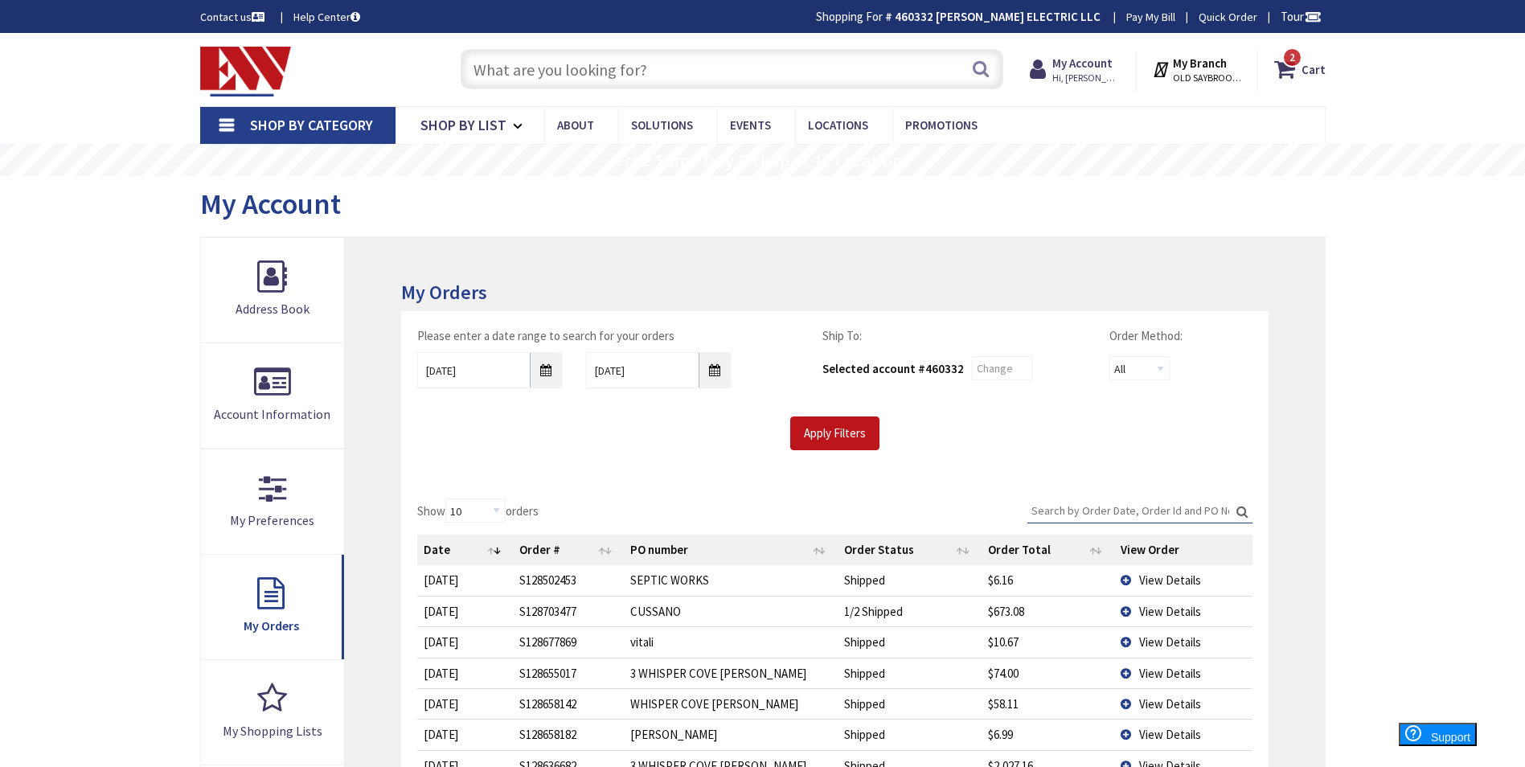
click at [552, 64] on input "text" at bounding box center [732, 69] width 543 height 40
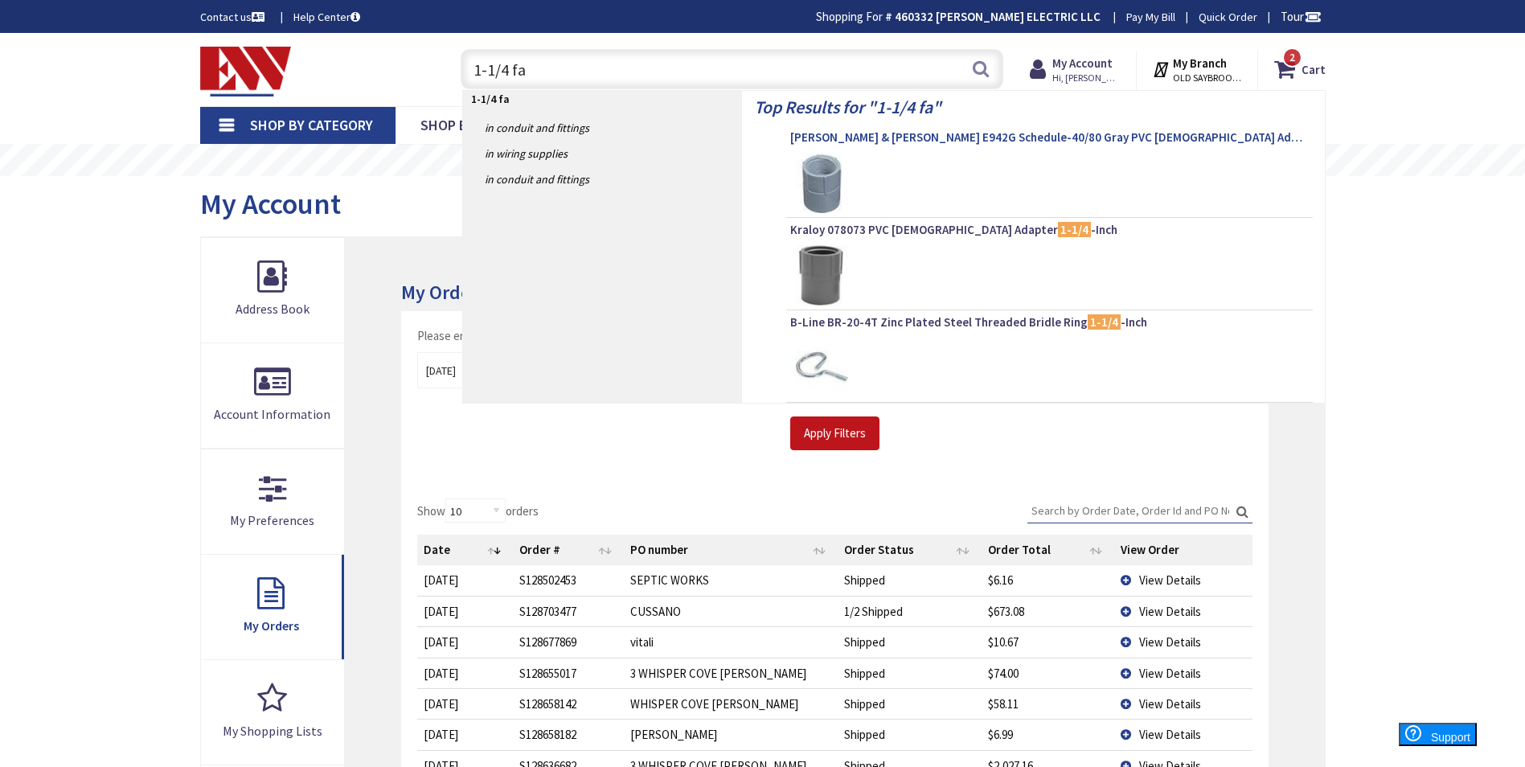
type input "1-1/4 fa"
click at [847, 136] on span "Thomas & Betts E942G Schedule-40/80 Gray PVC Female Adapter 1-1/4 -Inch Carlon®" at bounding box center [1049, 137] width 519 height 16
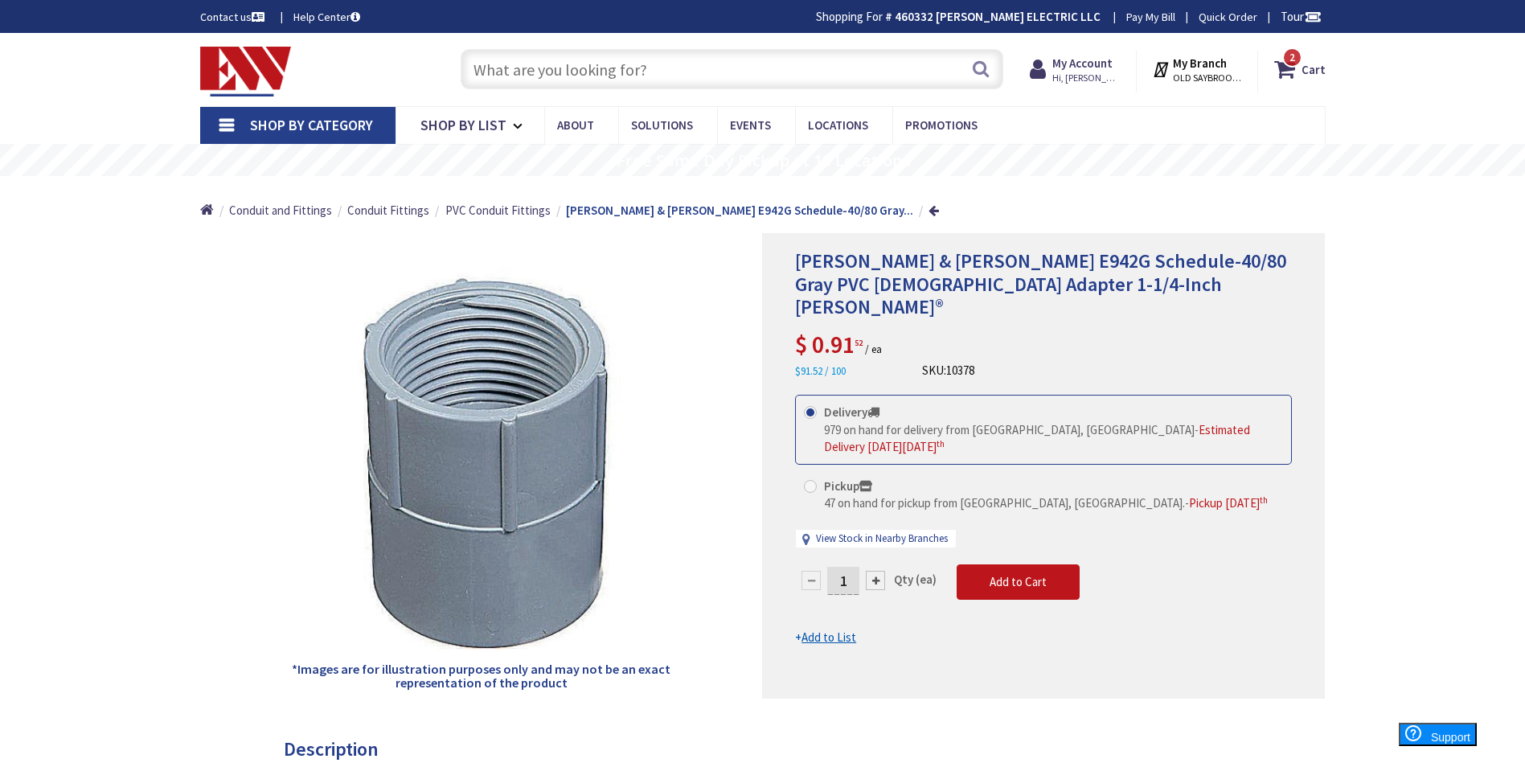
click at [572, 67] on input "text" at bounding box center [732, 69] width 543 height 40
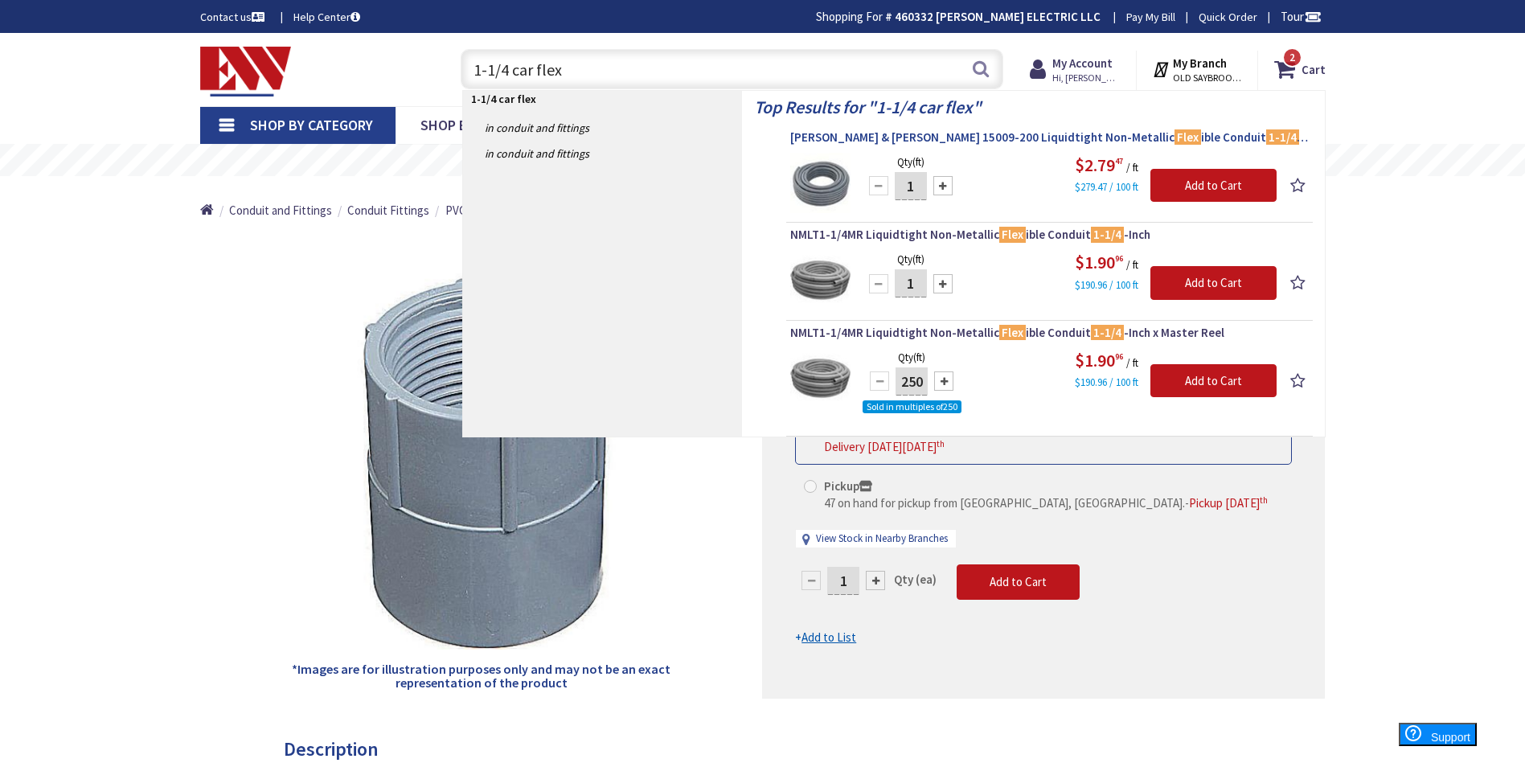
type input "1-1/4 car flex"
click at [837, 136] on span "Thomas & Betts 15009-200 Liquidtight Non-Metallic Flex ible Conduit 1-1/4 -Inch…" at bounding box center [1049, 137] width 519 height 16
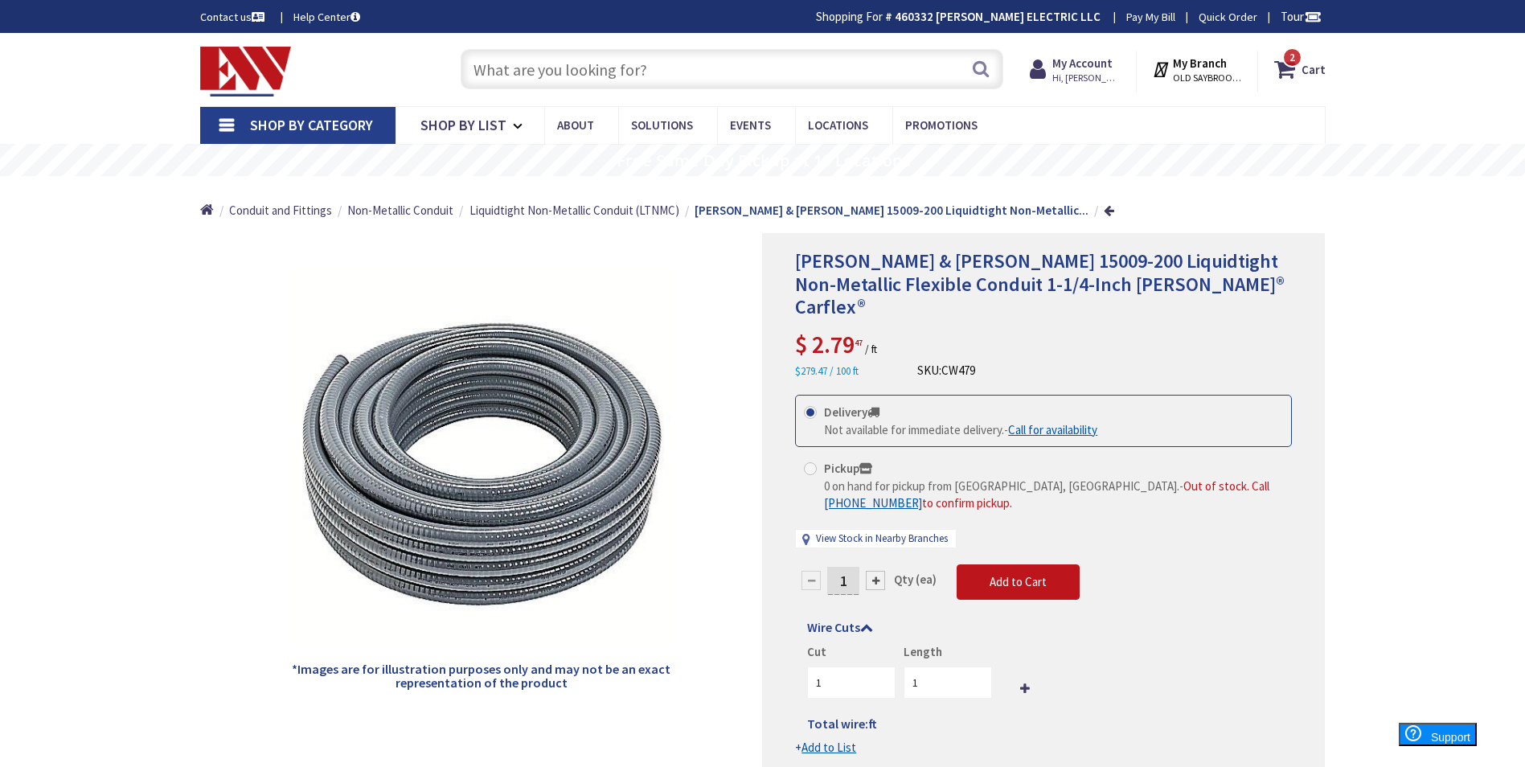
click at [584, 69] on input "text" at bounding box center [732, 69] width 543 height 40
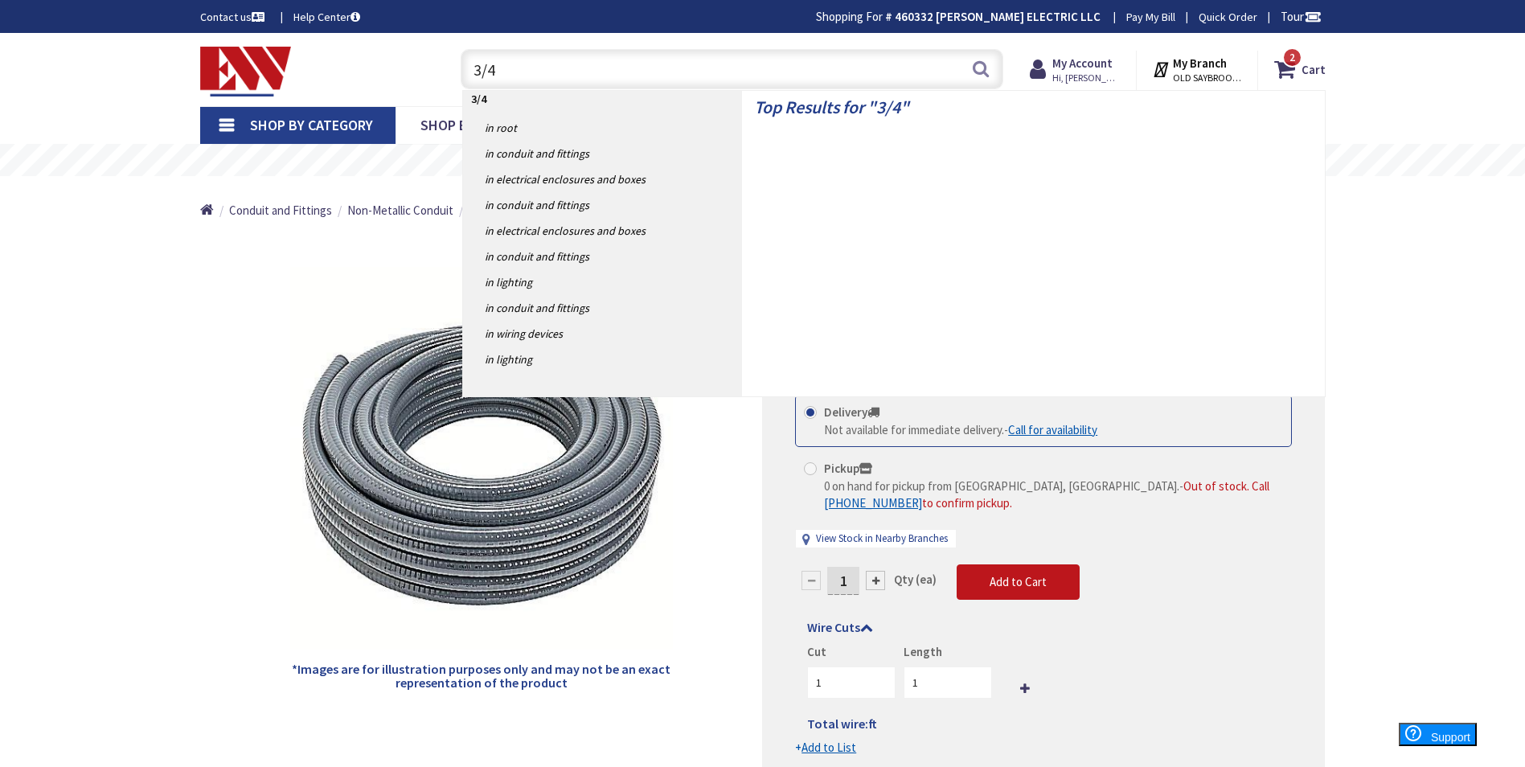
type input "3/4"
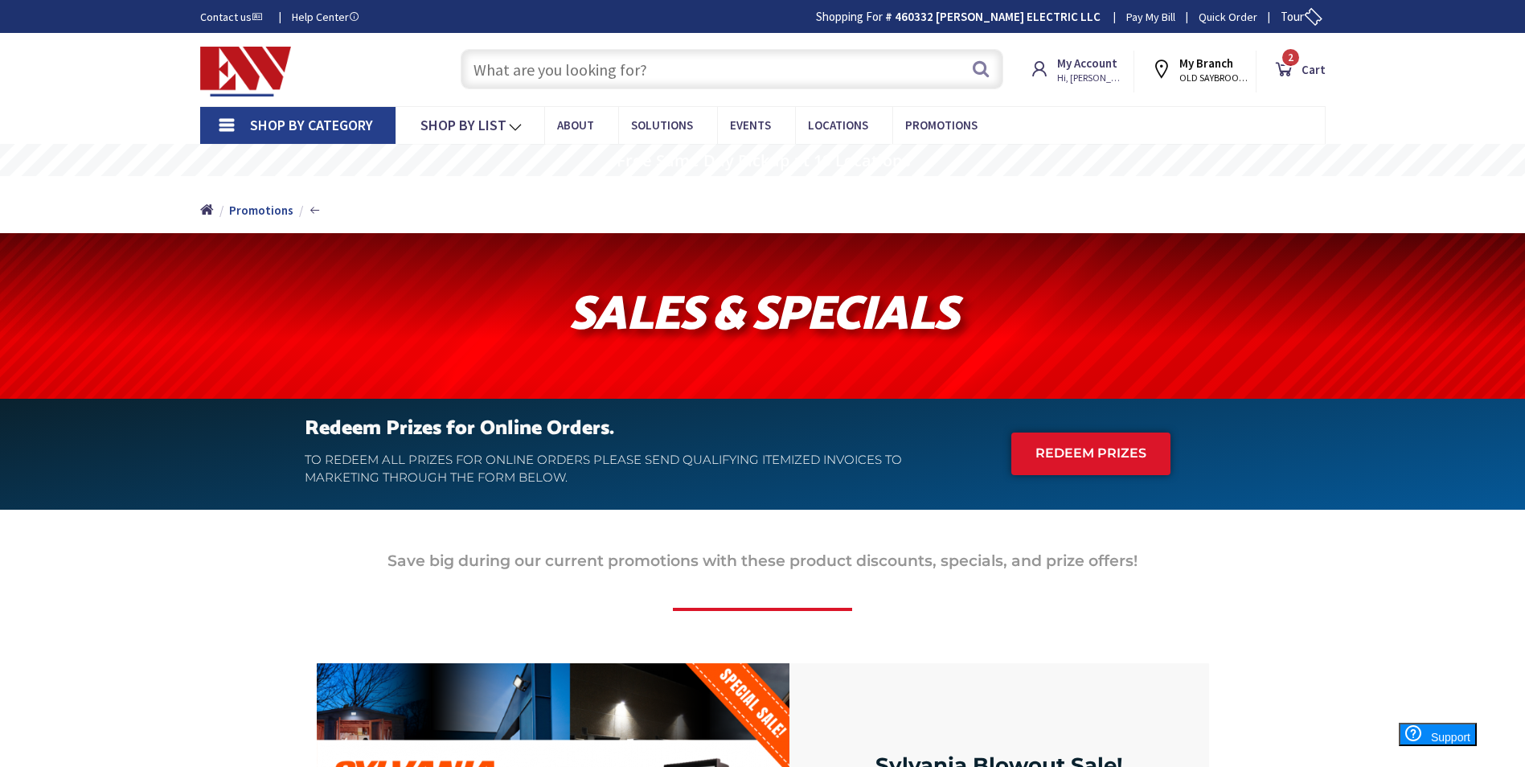
click at [605, 67] on input "text" at bounding box center [732, 69] width 543 height 40
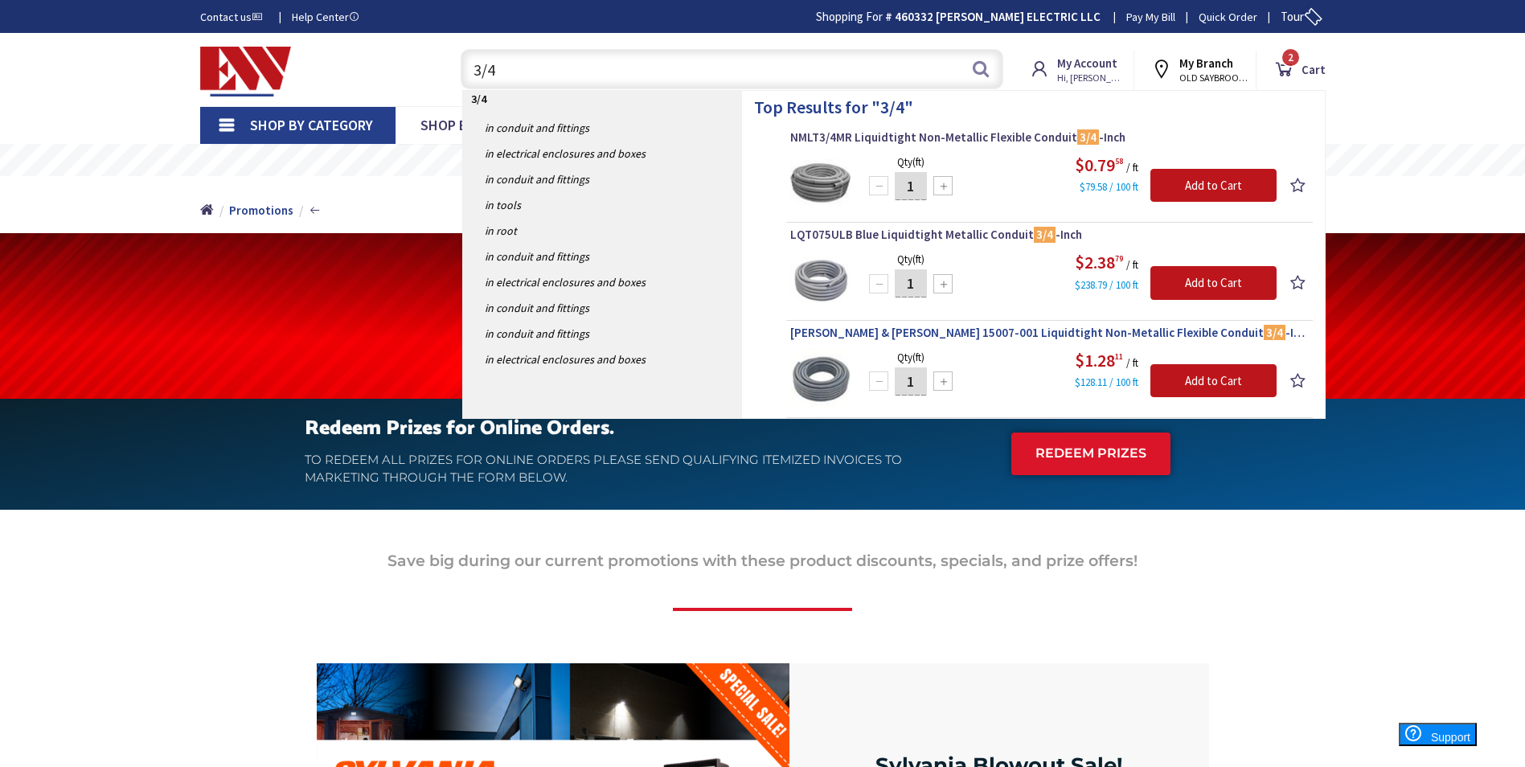
type input "3/4"
click at [899, 330] on span "Thomas & Betts 15007-001 Liquidtight Non-Metallic Flexible Conduit 3/4 -Inch Ca…" at bounding box center [1049, 333] width 519 height 16
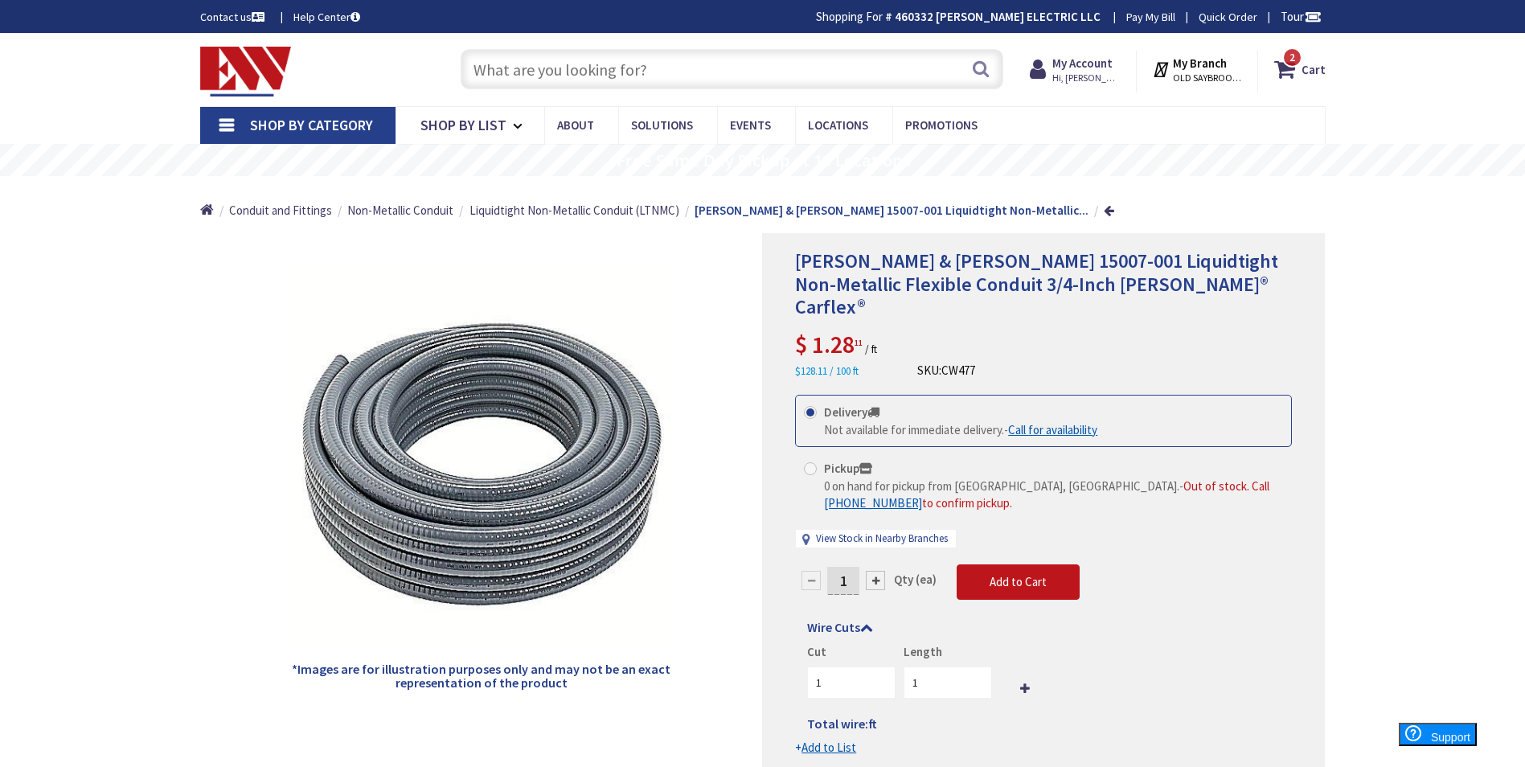
click at [594, 64] on input "text" at bounding box center [732, 69] width 543 height 40
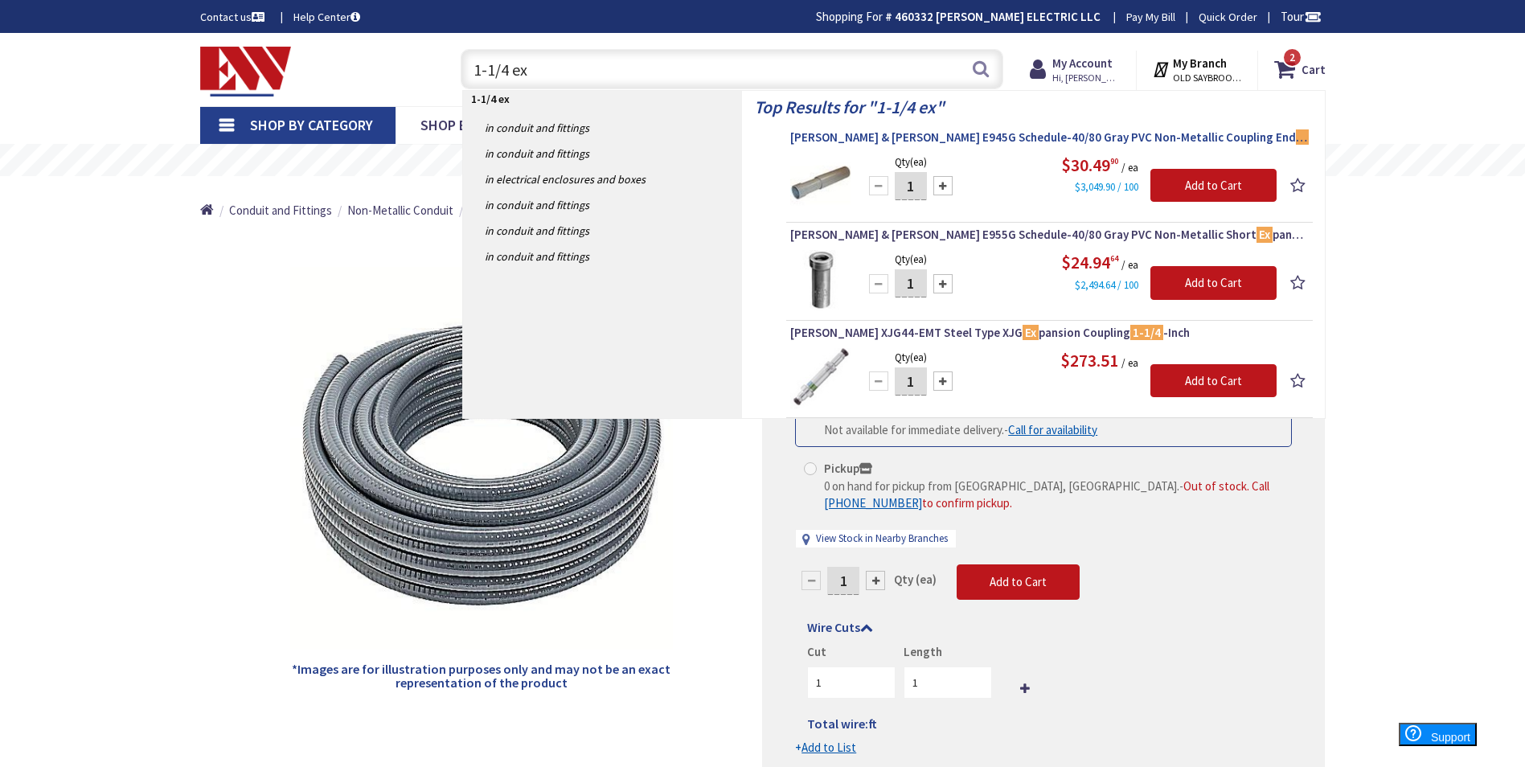
type input "1-1/4 ex"
click at [839, 139] on span "Thomas & Betts E945G Schedule-40/80 Gray PVC Non-Metallic Coupling End Ex pansi…" at bounding box center [1049, 137] width 519 height 16
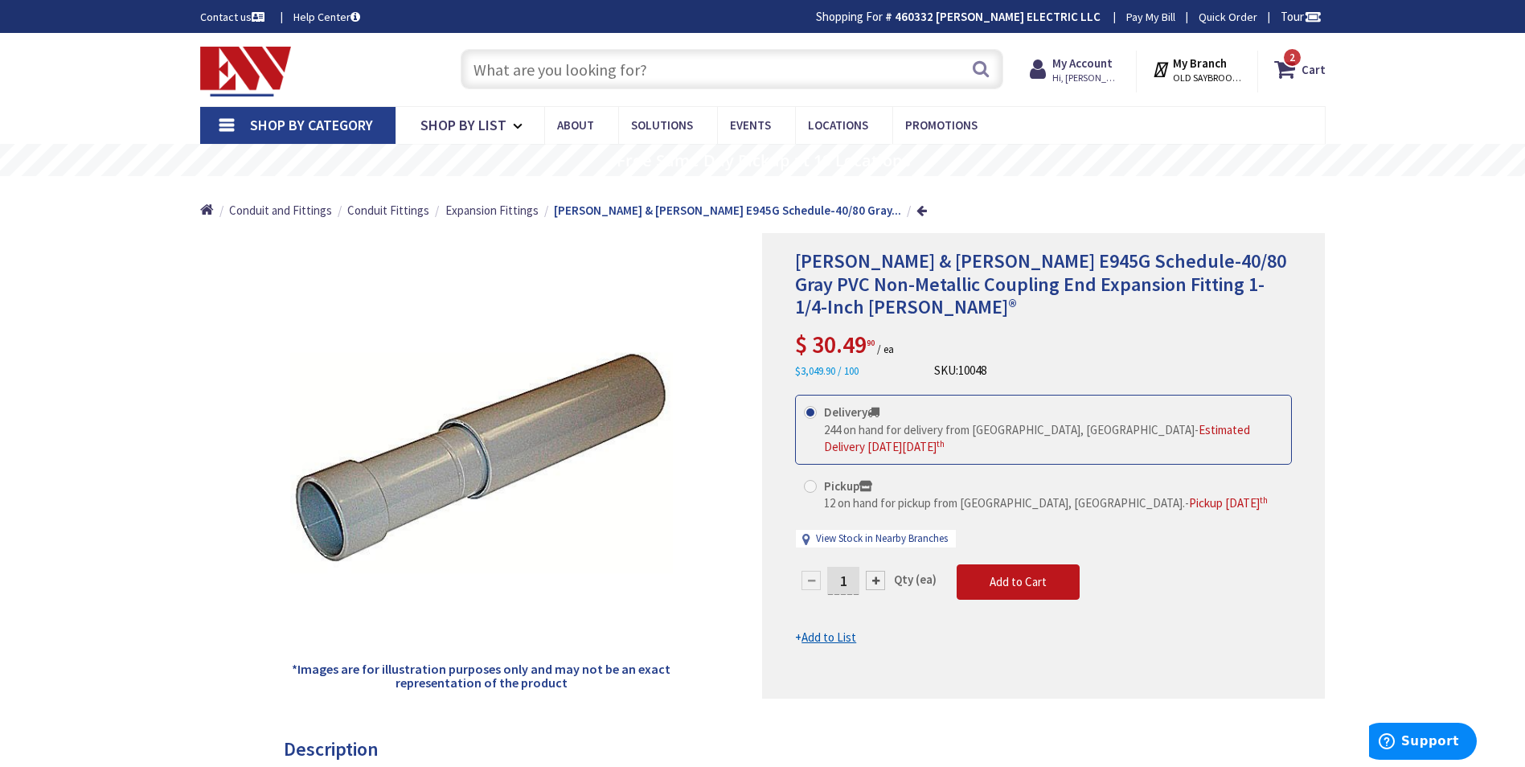
click at [478, 76] on input "text" at bounding box center [732, 69] width 543 height 40
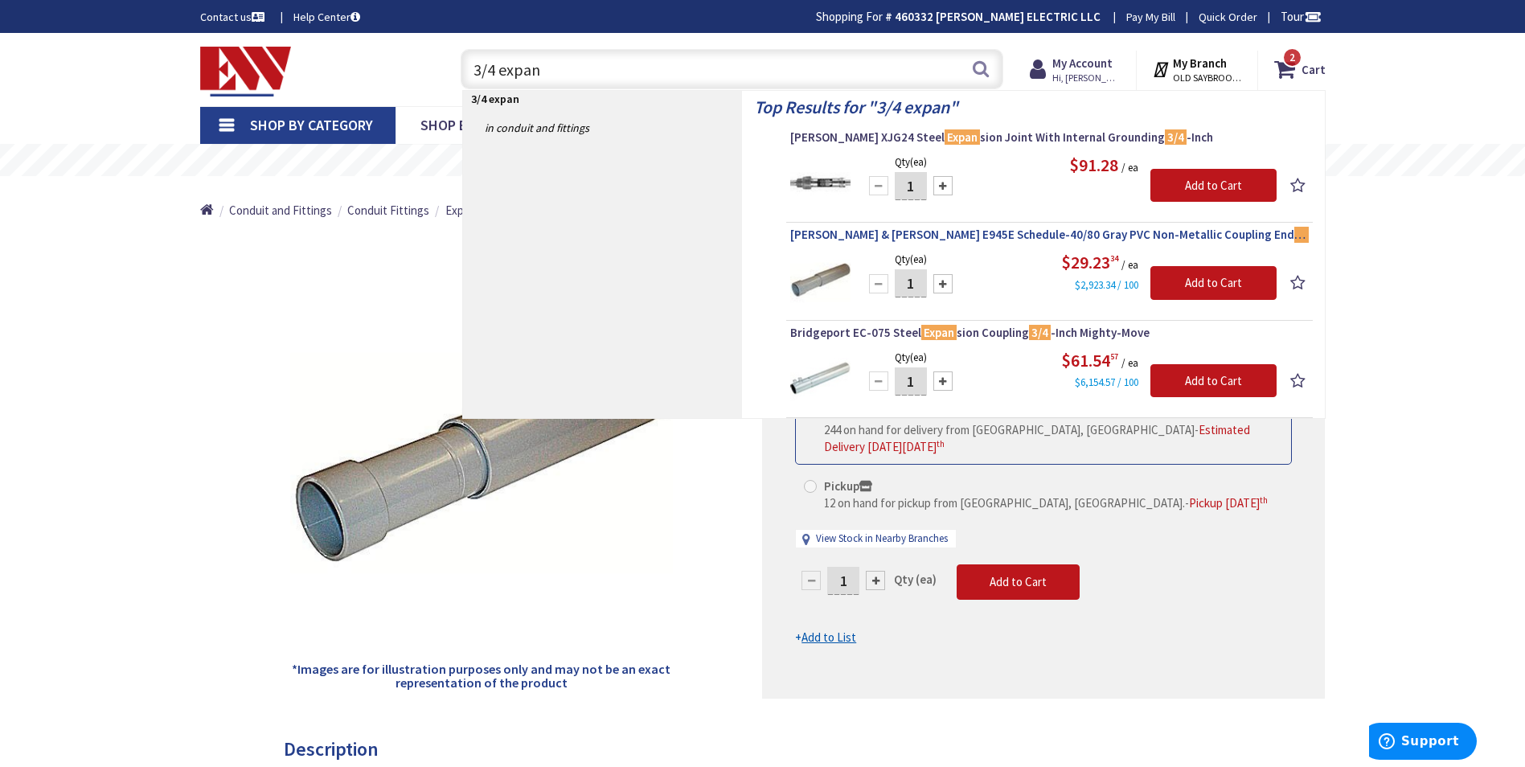
type input "3/4 expan"
click at [911, 230] on span "Thomas & Betts E945E Schedule-40/80 Gray PVC Non-Metallic Coupling End Expan si…" at bounding box center [1049, 235] width 519 height 16
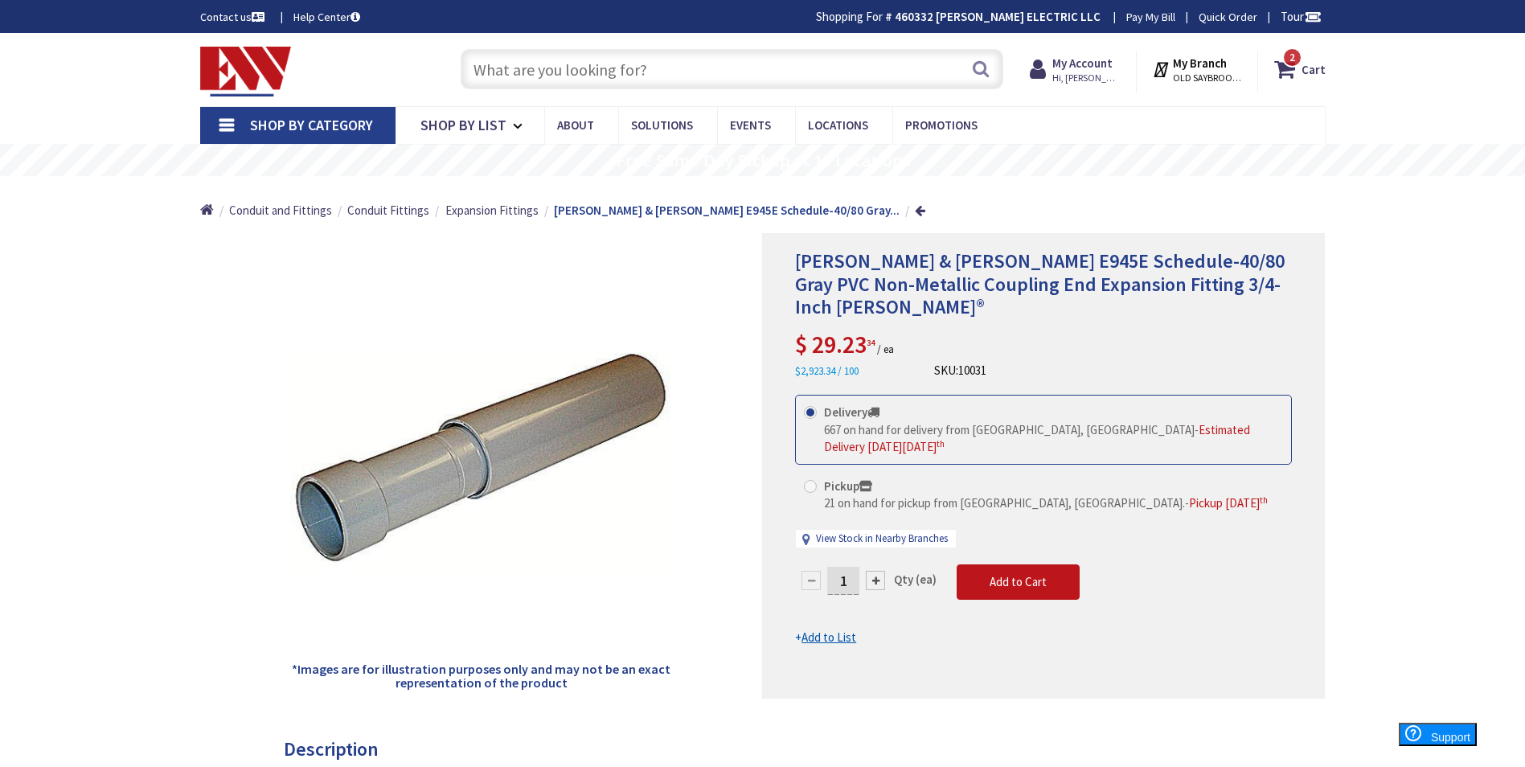
click at [602, 82] on input "text" at bounding box center [732, 69] width 543 height 40
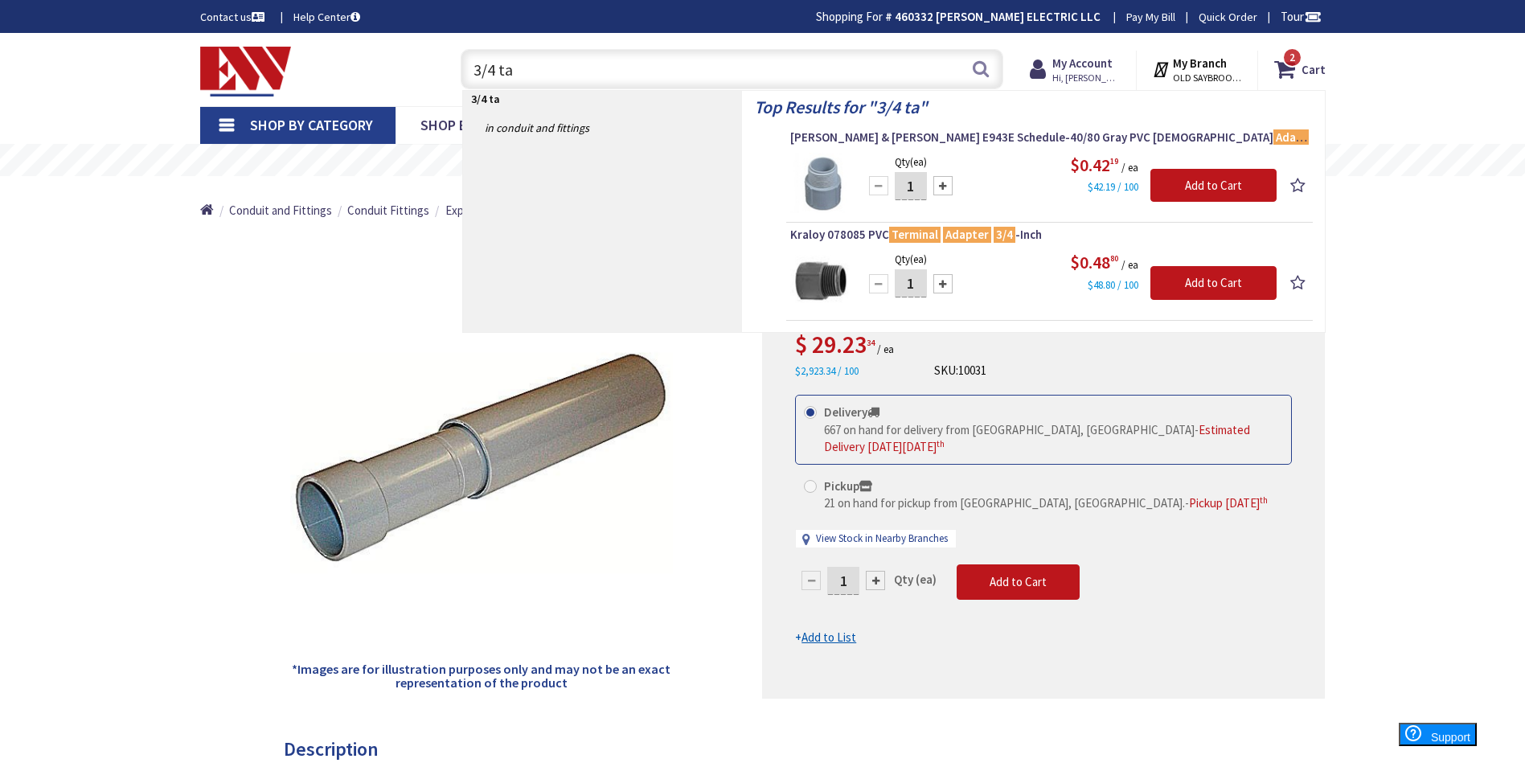
drag, startPoint x: 497, startPoint y: 72, endPoint x: 496, endPoint y: 81, distance: 9.7
click at [494, 72] on input "3/4 ta" at bounding box center [732, 69] width 543 height 40
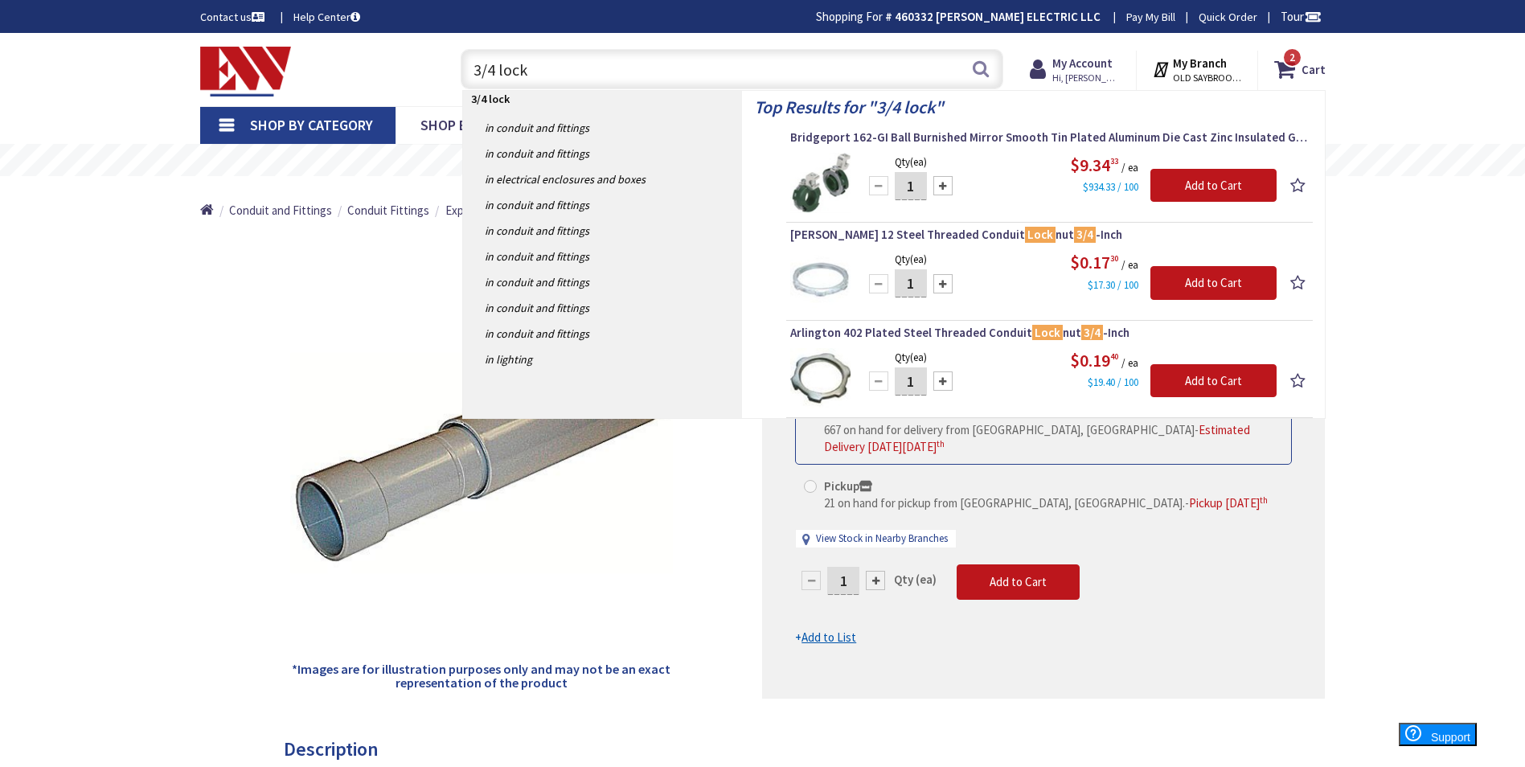
click at [536, 76] on input "3/4 lock" at bounding box center [732, 69] width 543 height 40
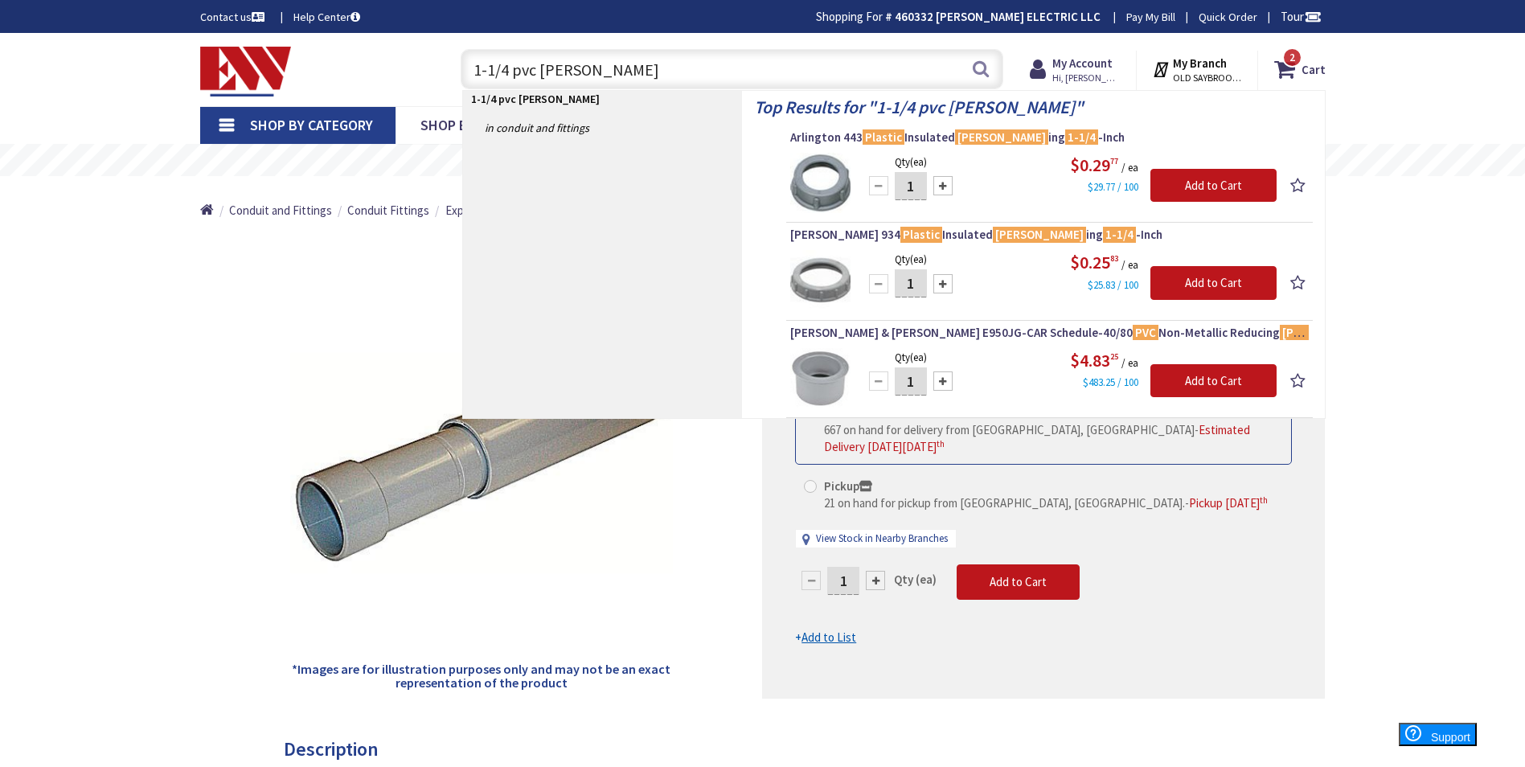
type input "1-1/4 pvc [PERSON_NAME]"
